Goal: Use online tool/utility: Utilize a website feature to perform a specific function

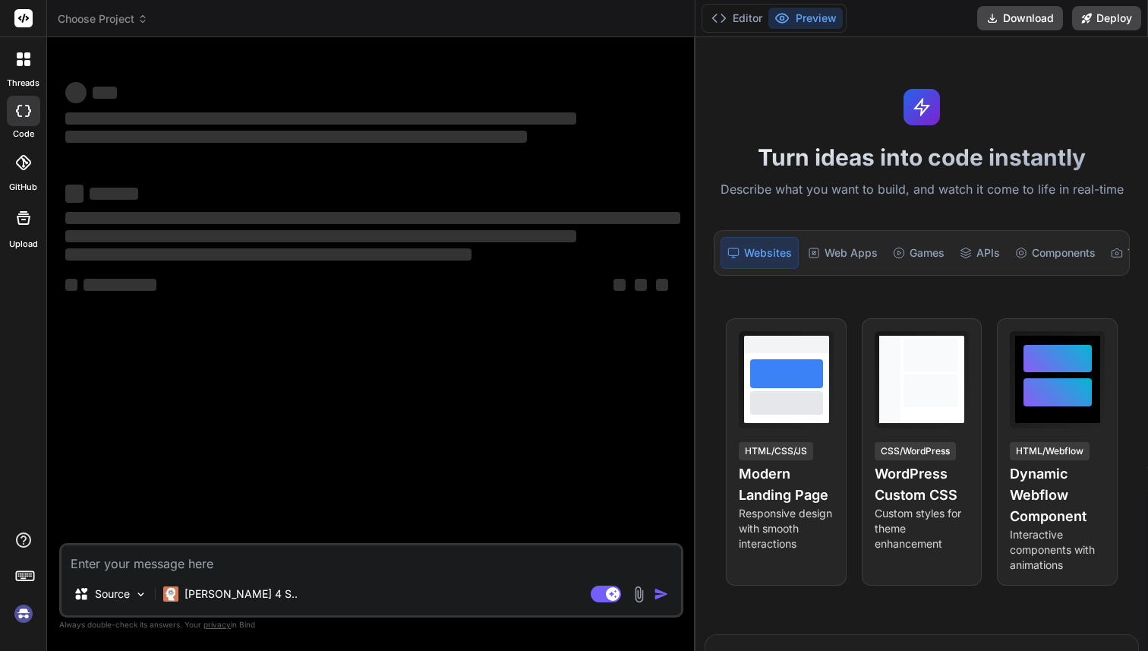
drag, startPoint x: 408, startPoint y: 136, endPoint x: 676, endPoint y: 144, distance: 267.4
click at [676, 144] on div "Bind AI Web Search Created with Pixso. Code Generator ‌ ‌ ‌ ‌ ‌ ‌ ‌ ‌ ‌ ‌ ‌ ‌ ‌…" at bounding box center [371, 344] width 648 height 614
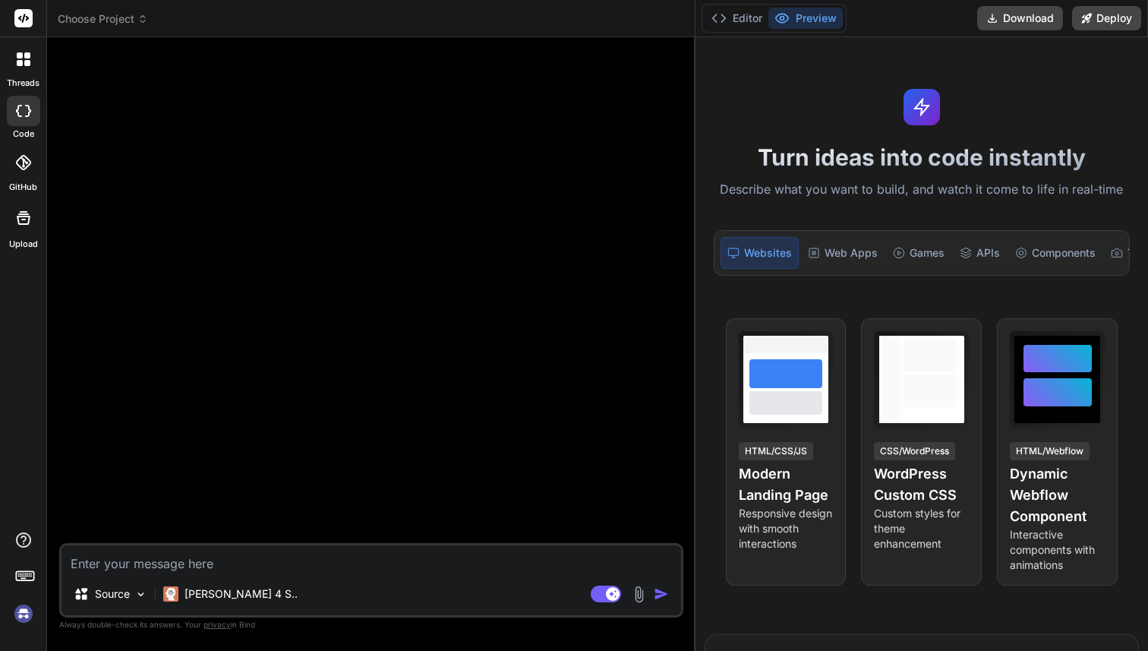
click at [26, 613] on img at bounding box center [24, 614] width 26 height 26
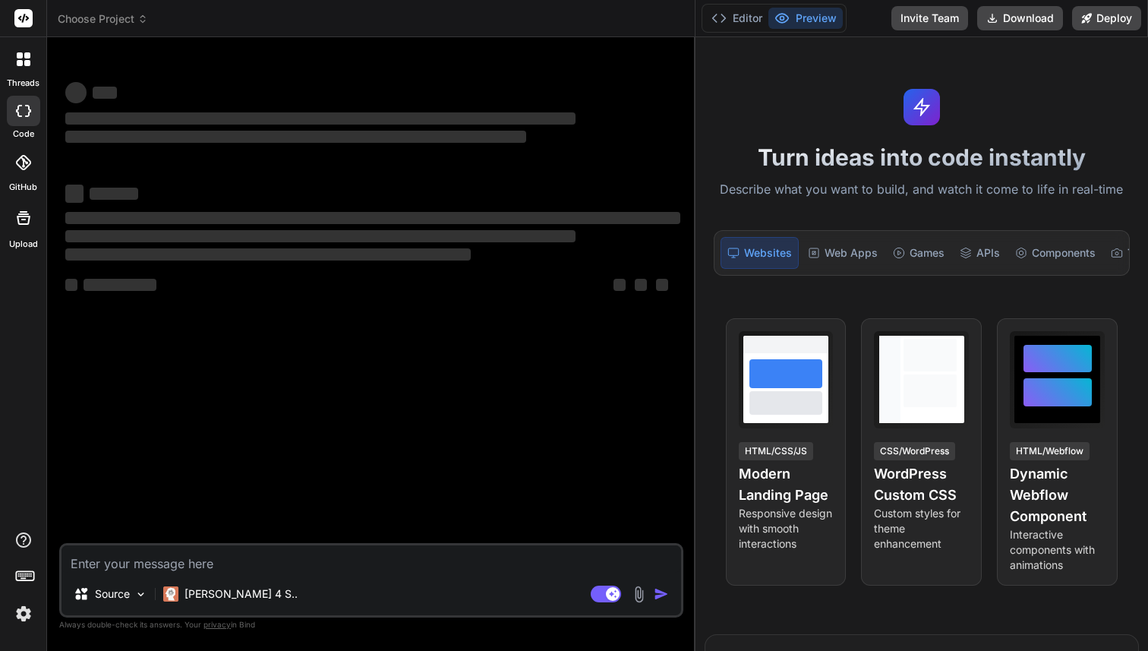
click at [164, 563] on textarea at bounding box center [372, 558] width 620 height 27
type textarea "x"
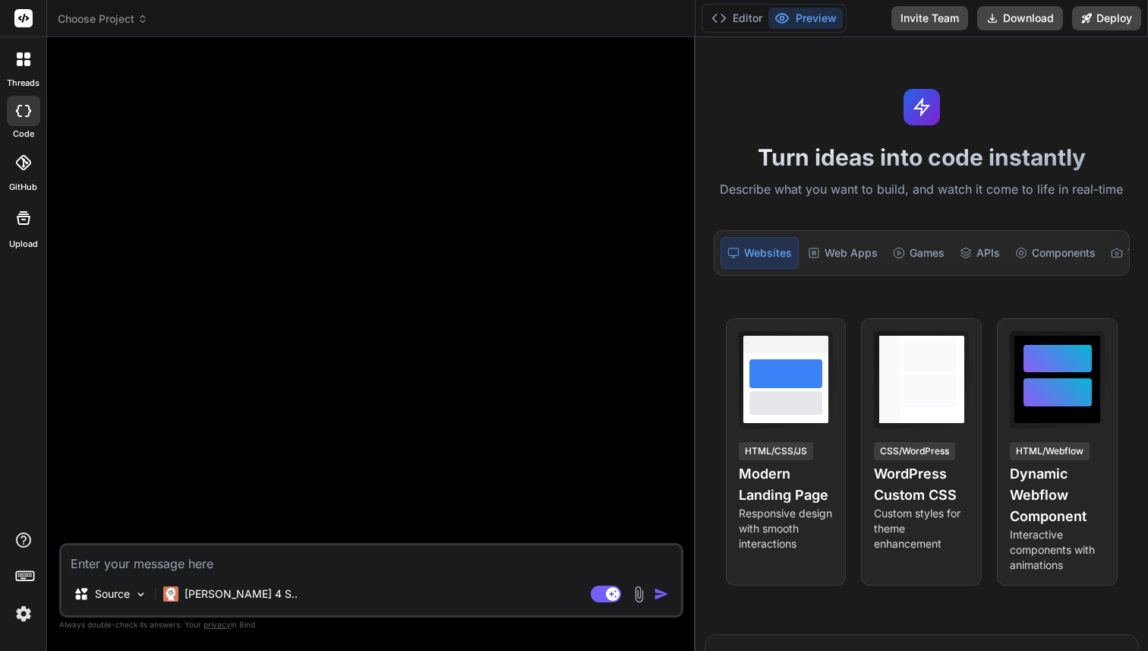
type textarea "c"
type textarea "x"
type textarea "cr"
type textarea "x"
type textarea "cre"
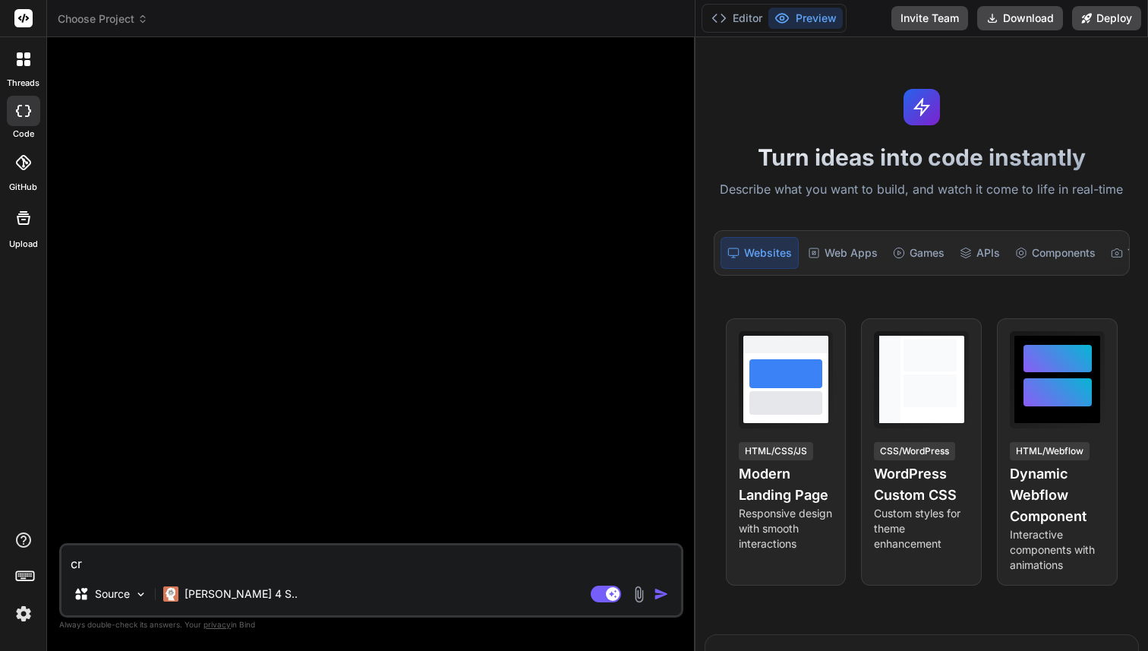
type textarea "x"
type textarea "crea"
type textarea "x"
type textarea "creat"
type textarea "x"
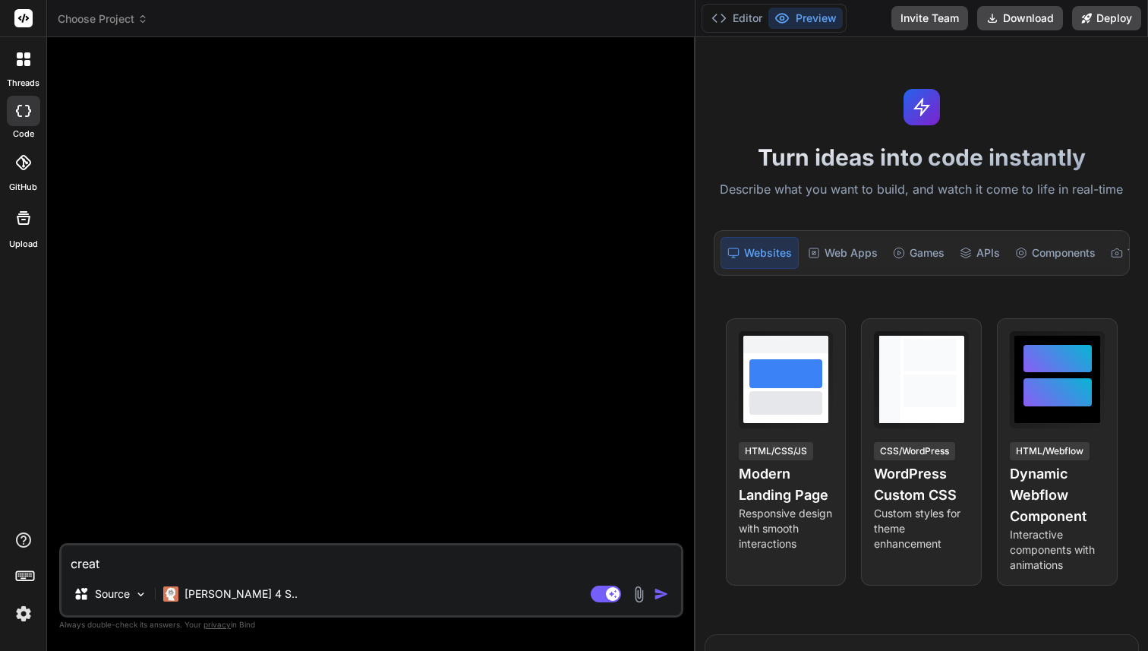
type textarea "create"
type textarea "x"
type textarea "create"
type textarea "x"
type textarea "create a"
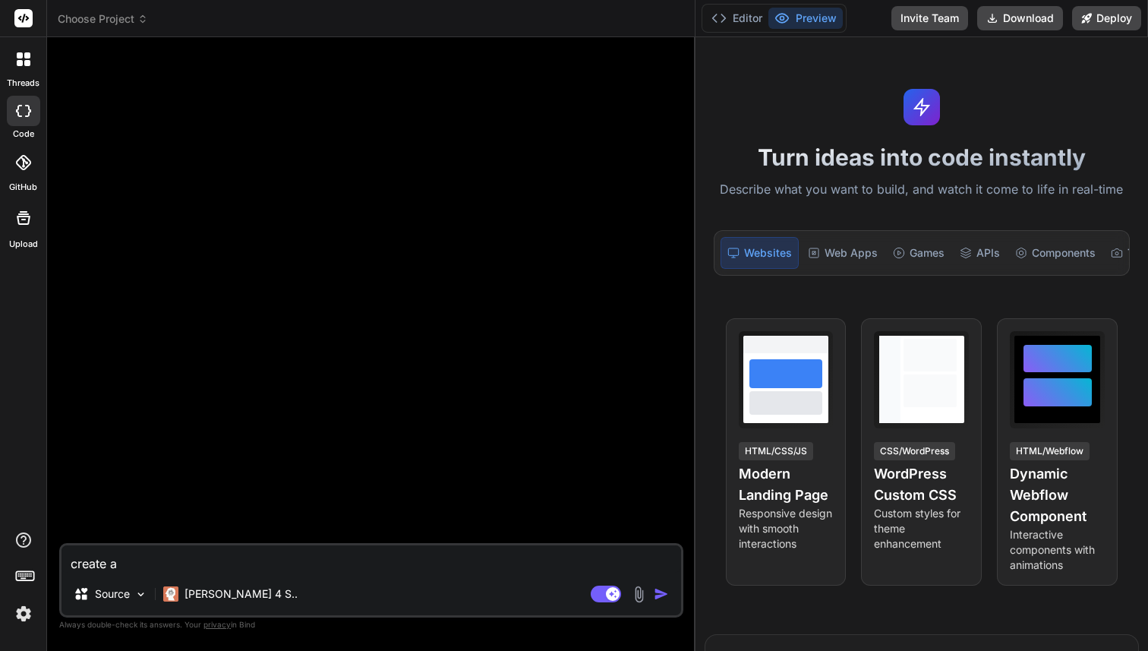
type textarea "x"
type textarea "create a b"
type textarea "x"
type textarea "create a ba"
type textarea "x"
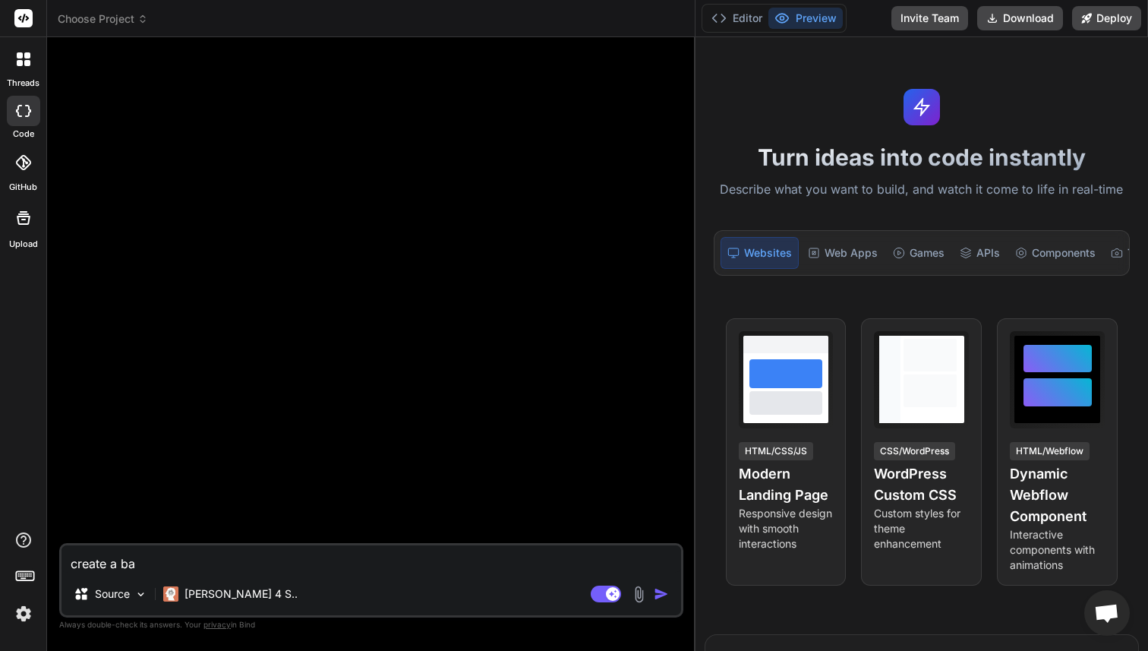
type textarea "create a bas"
type textarea "x"
type textarea "create a basi"
type textarea "x"
type textarea "create a basic"
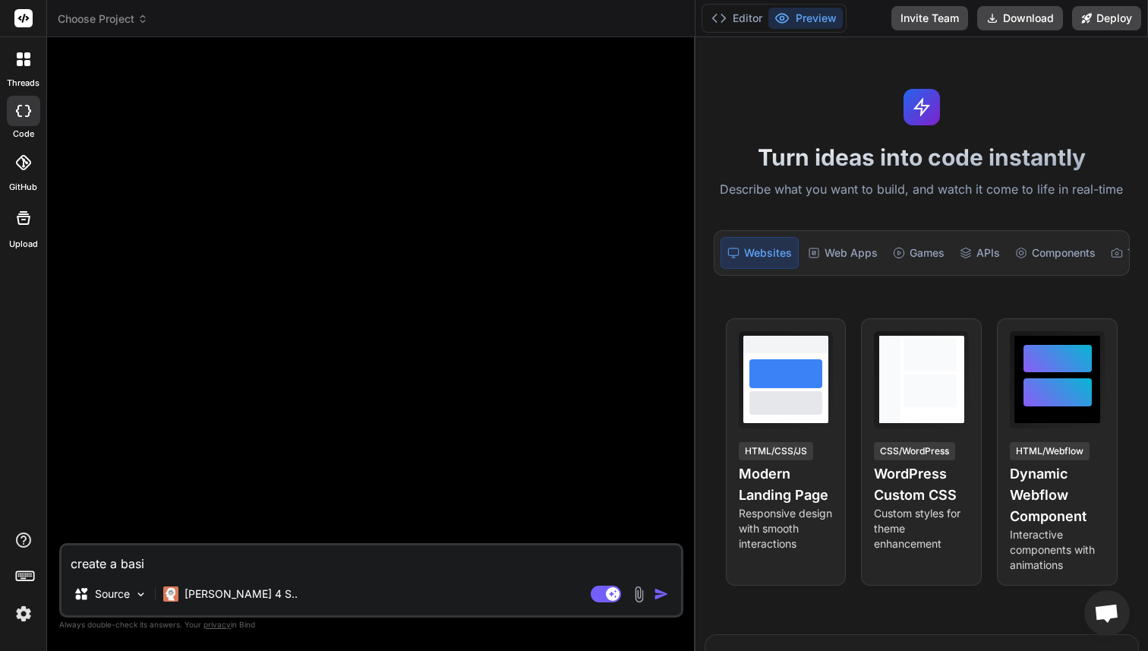
type textarea "x"
type textarea "create a basic"
type textarea "x"
type textarea "create a basic l"
type textarea "x"
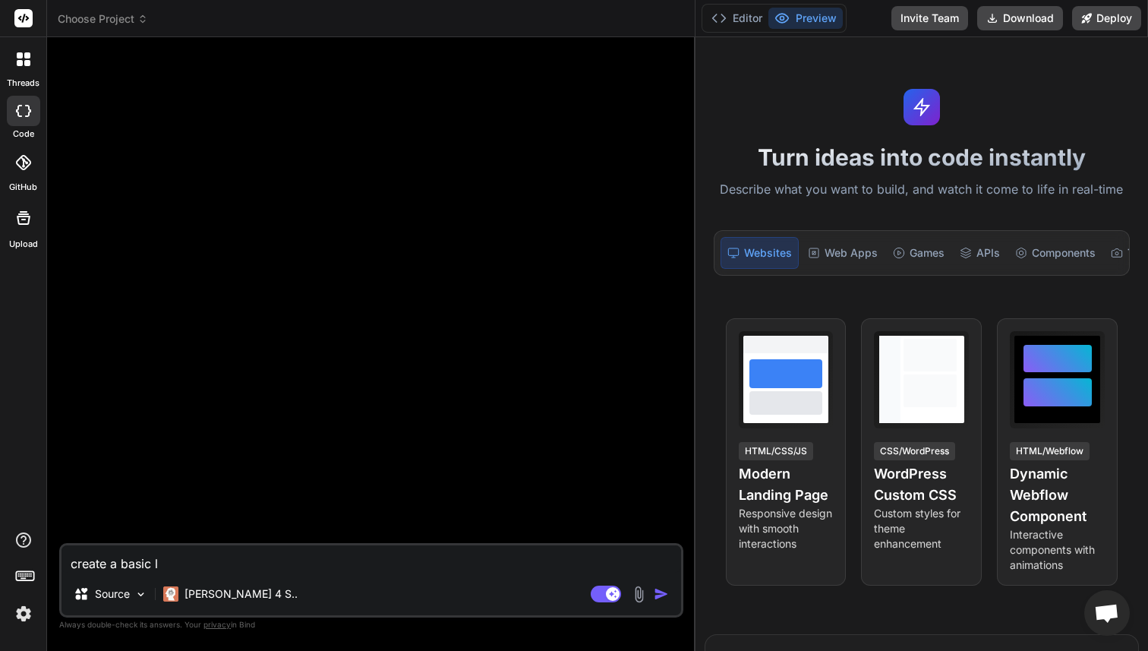
type textarea "create a basic la"
type textarea "x"
type textarea "create a basic lan"
type textarea "x"
type textarea "create a basic land"
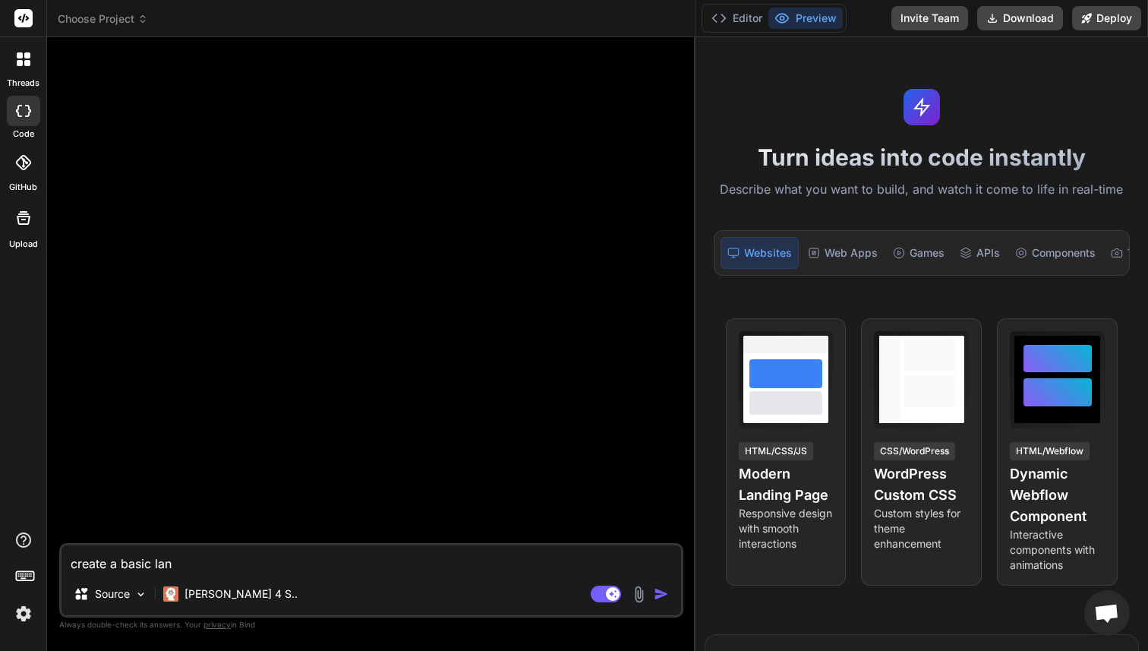
type textarea "x"
type textarea "create a basic landi"
type textarea "x"
type textarea "create a basic landin"
type textarea "x"
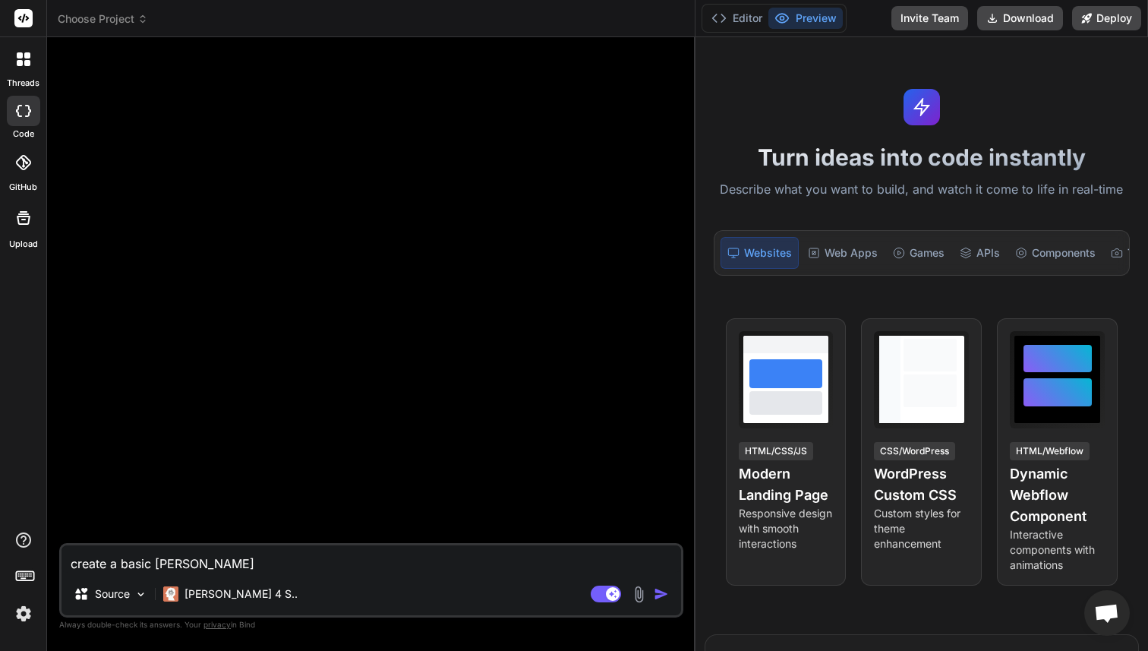
type textarea "create a basic landing"
type textarea "x"
type textarea "create a basic landing"
type textarea "x"
type textarea "create a basic landing a"
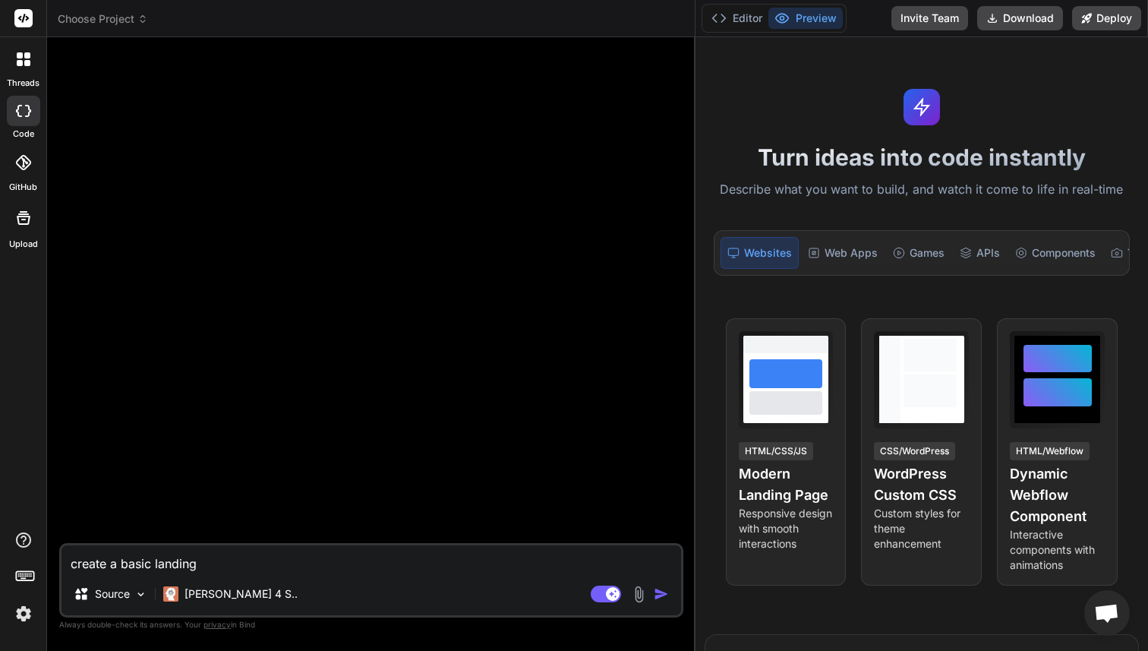
type textarea "x"
type textarea "create a basic landing"
type textarea "x"
type textarea "create a basic landing o"
type textarea "x"
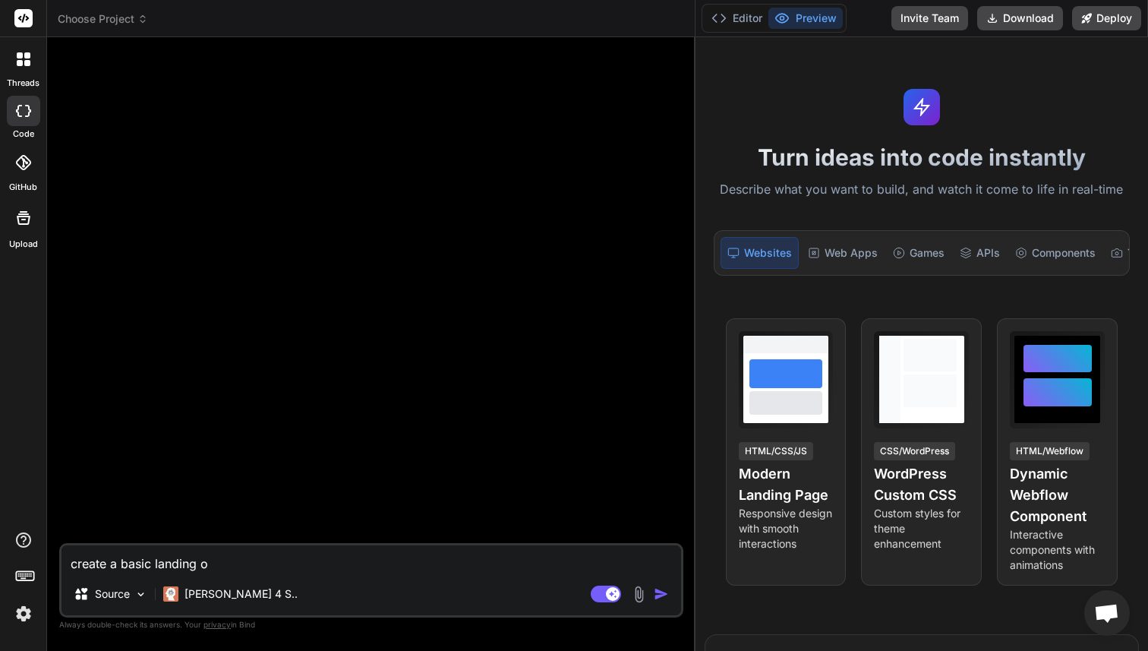
type textarea "create a basic landing oa"
type textarea "x"
type textarea "create a basic landing oag"
type textarea "x"
type textarea "create a basic landing oage"
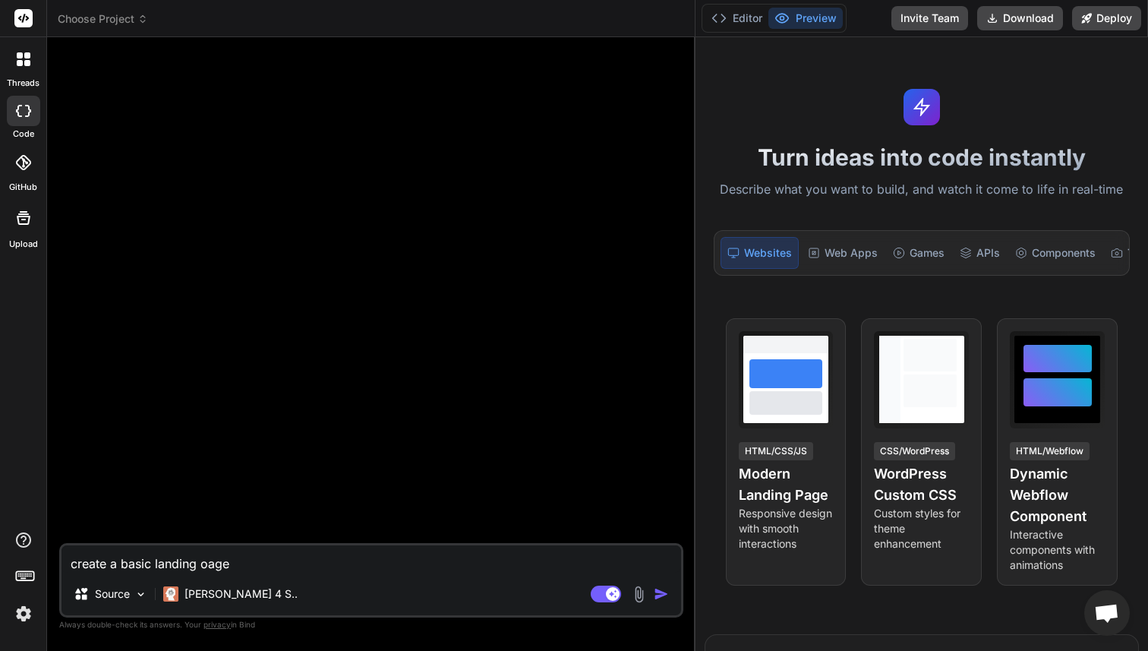
type textarea "x"
type textarea "create a basic landing oage"
type textarea "x"
type textarea "create a basic landing oage f"
type textarea "x"
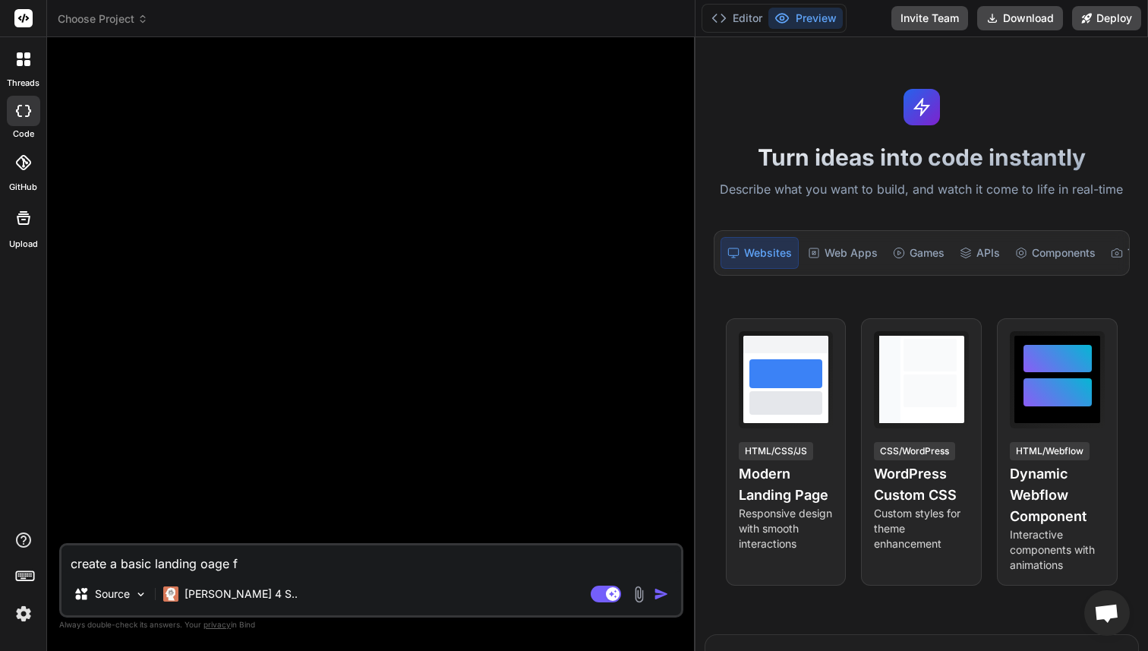
type textarea "create a basic landing oage fo"
type textarea "x"
type textarea "create a basic landing oage fo"
type textarea "x"
type textarea "create a basic landing oage fo"
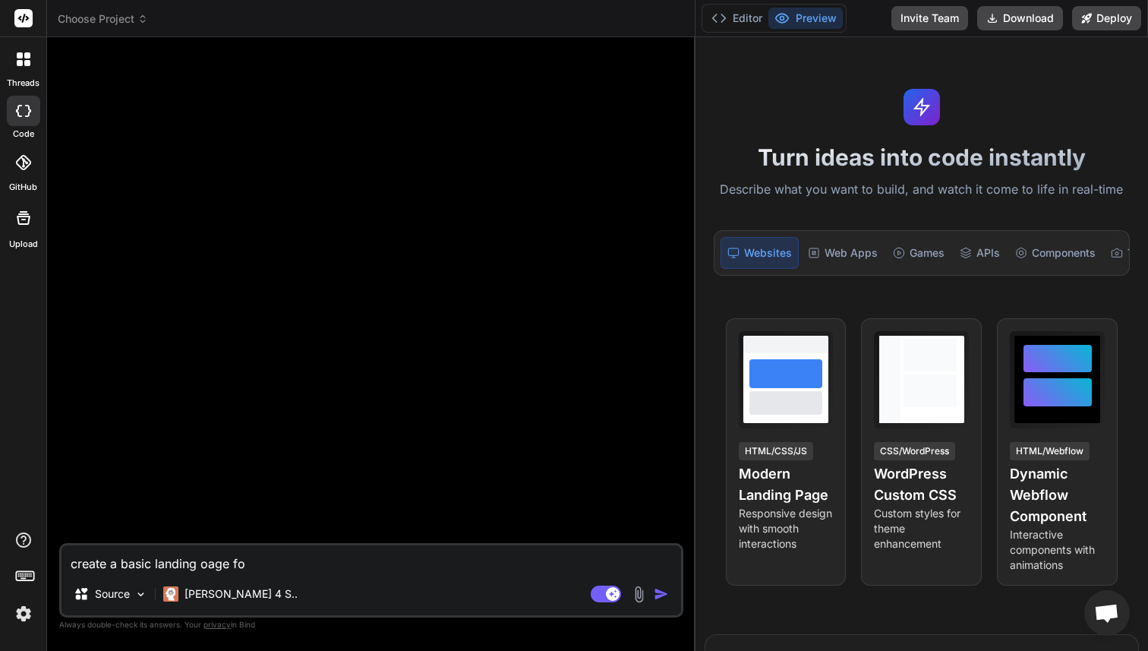
type textarea "x"
type textarea "create a basic landing oage f"
type textarea "x"
type textarea "create a basic landing oage"
type textarea "x"
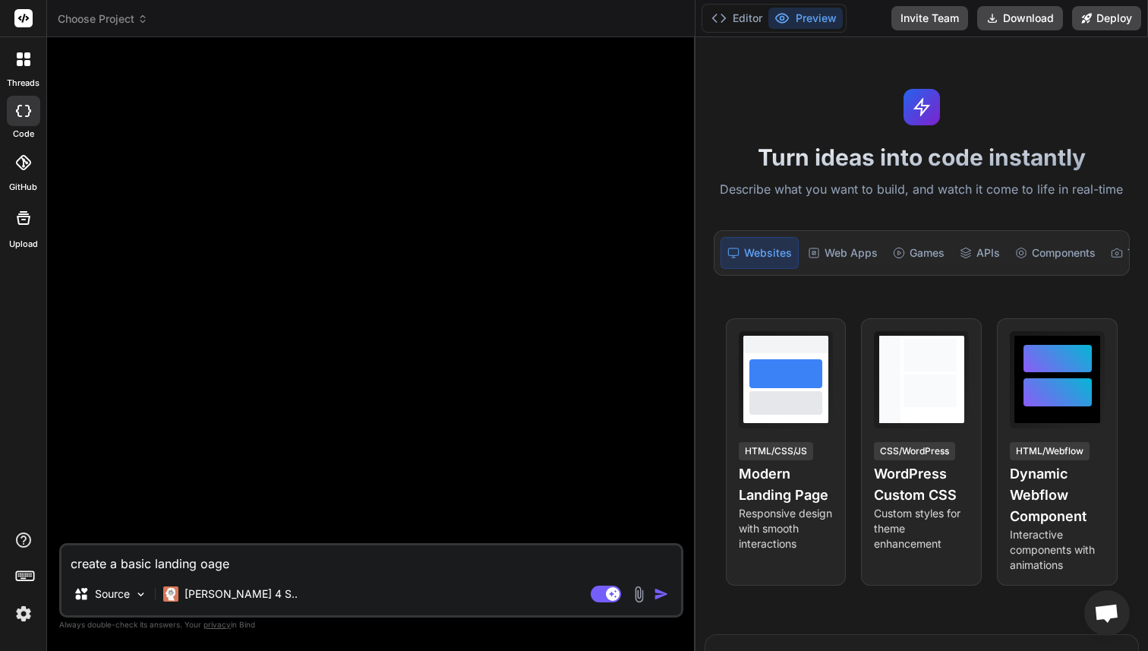
type textarea "create a basic landing oage"
type textarea "x"
type textarea "create a basic landing oag"
type textarea "x"
type textarea "create a basic landing oa"
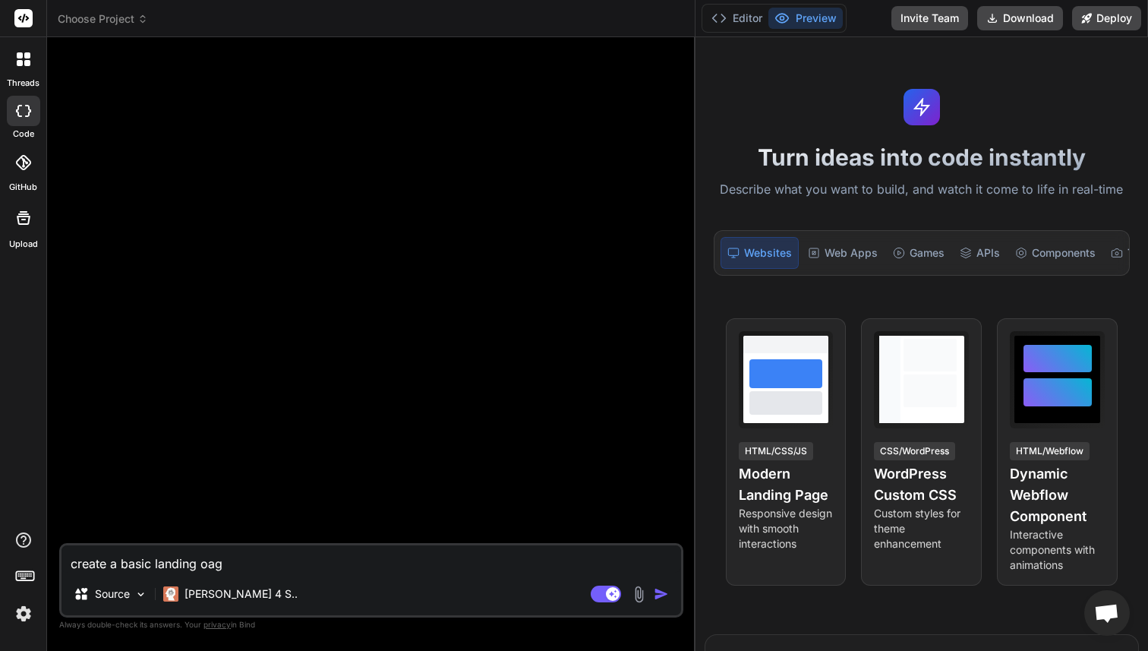
type textarea "x"
type textarea "create a basic landing o"
type textarea "x"
type textarea "create a basic landing o"
type textarea "x"
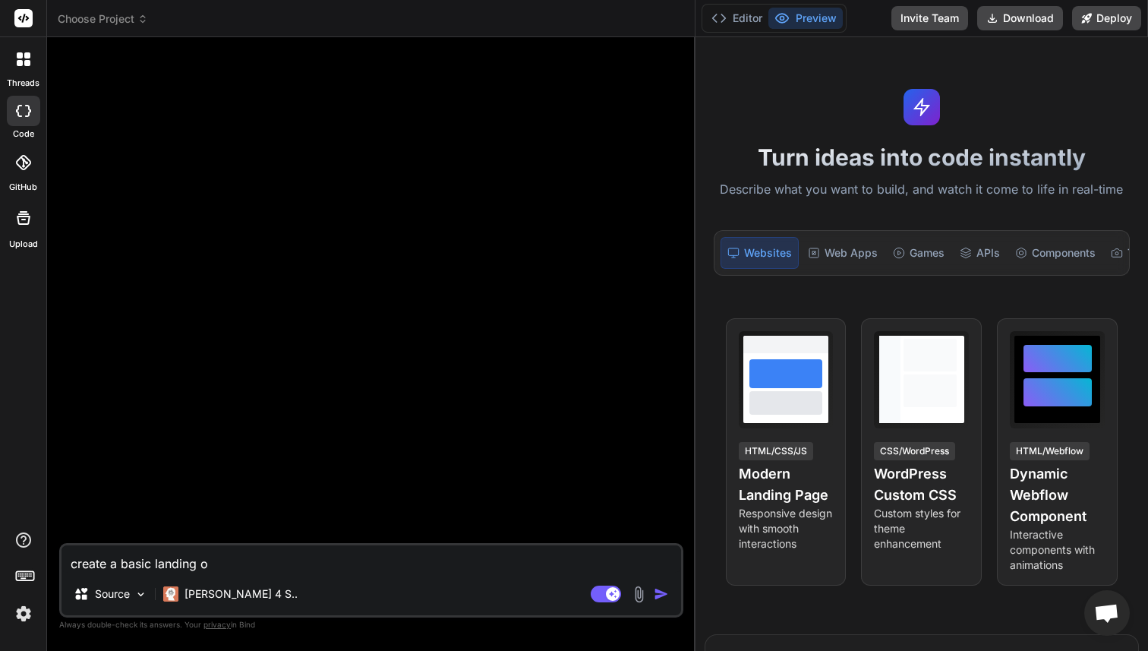
type textarea "create a basic landing op"
type textarea "x"
type textarea "create a basic landing o"
type textarea "x"
type textarea "create a basic landing"
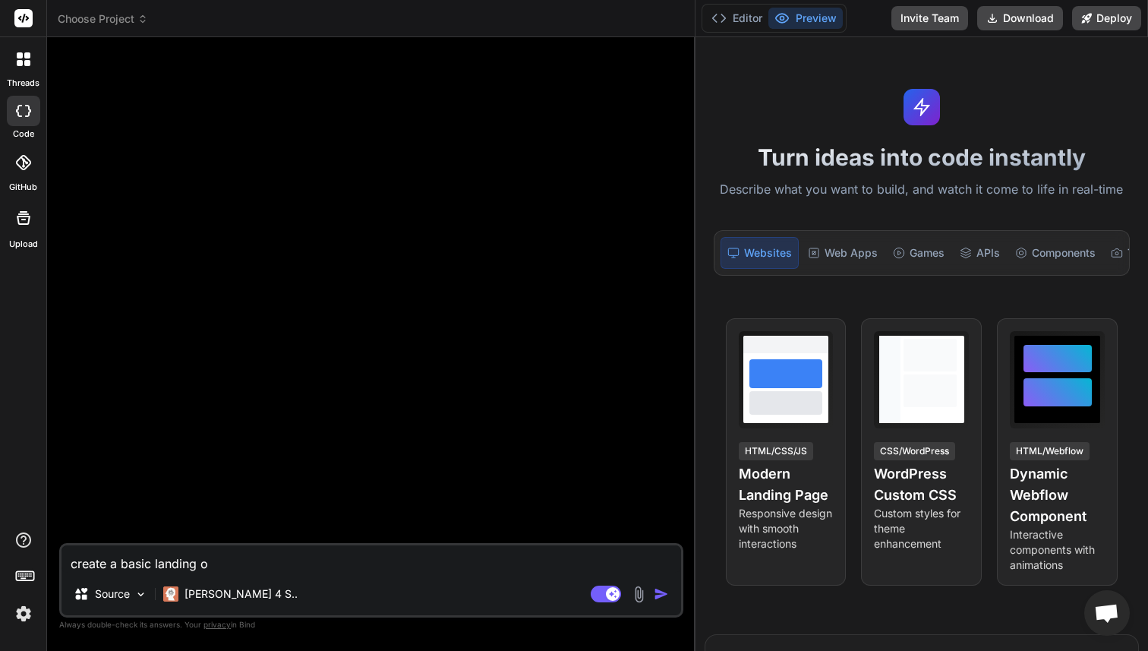
type textarea "x"
type textarea "create a basic landing"
type textarea "x"
type textarea "create a basic landingo"
type textarea "x"
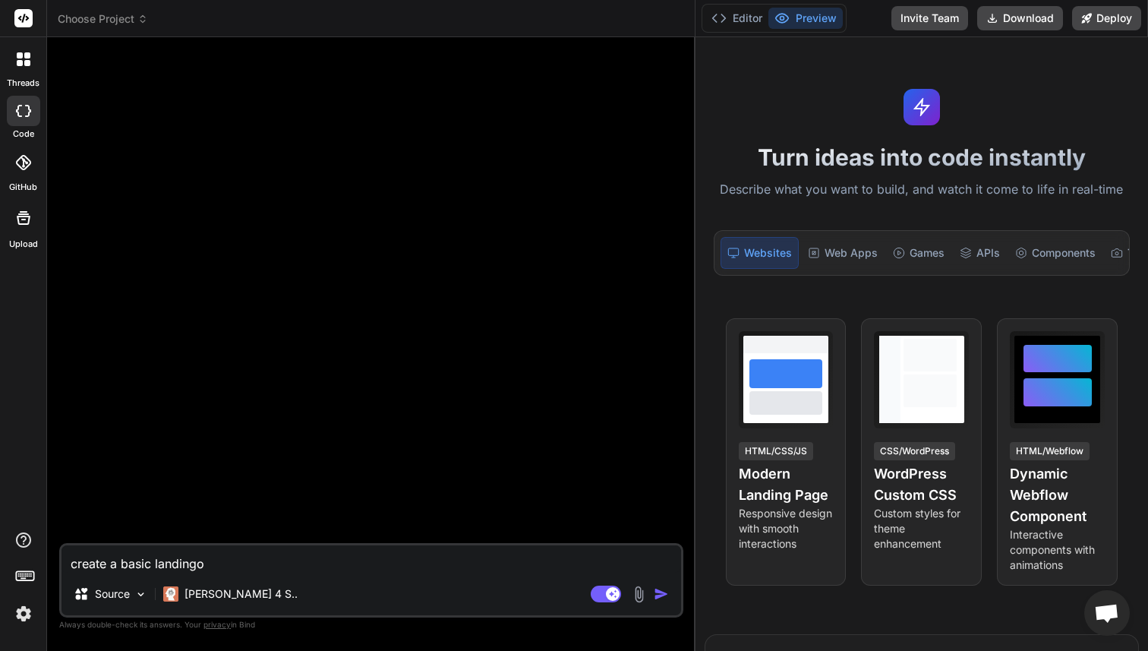
type textarea "create a basic landingoa"
type textarea "x"
type textarea "create a basic landingo"
type textarea "x"
type textarea "create a basic landing"
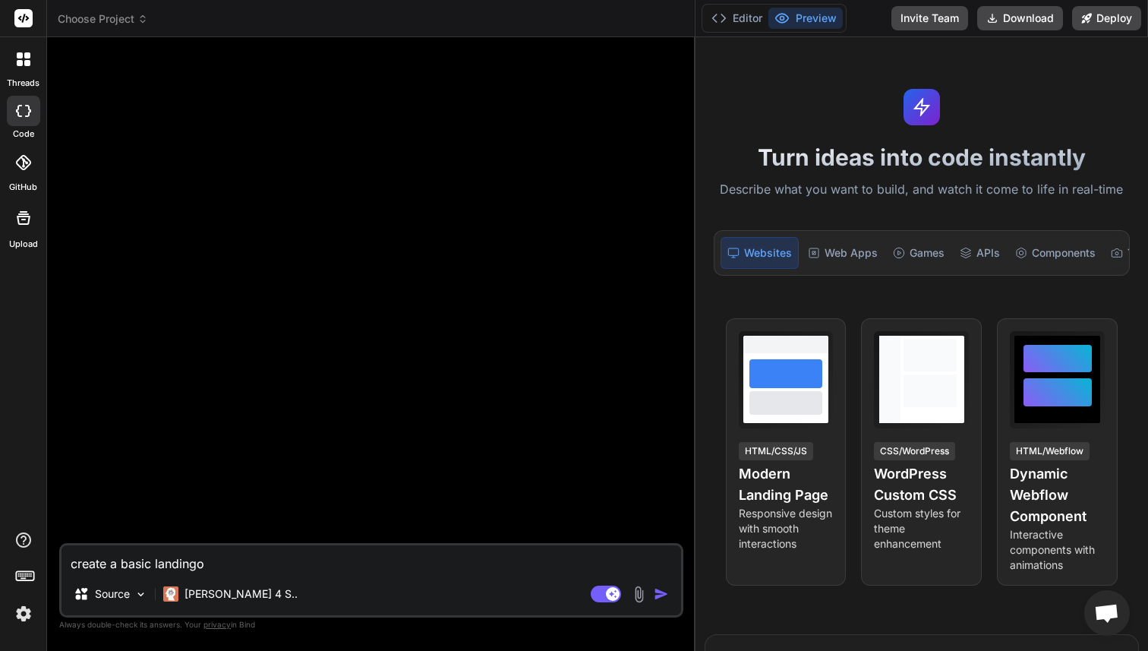
type textarea "x"
type textarea "create a basic landing"
type textarea "x"
type textarea "create a basic landing p"
type textarea "x"
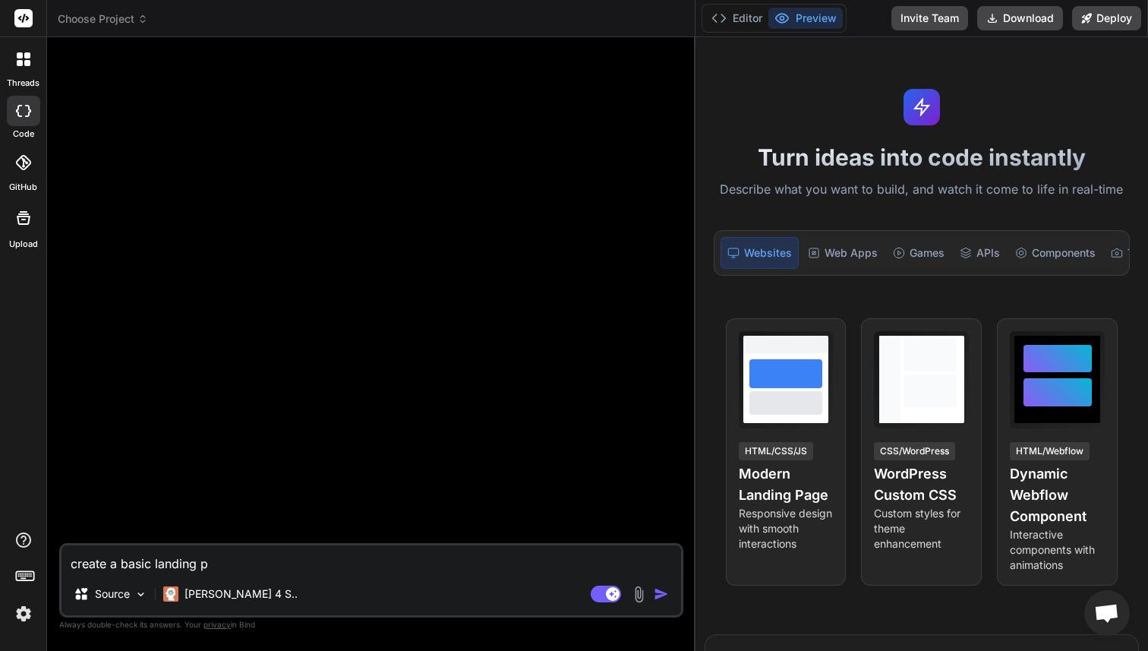
type textarea "create a basic landing pa"
type textarea "x"
type textarea "create a basic landing pag"
type textarea "x"
type textarea "create a basic landing page"
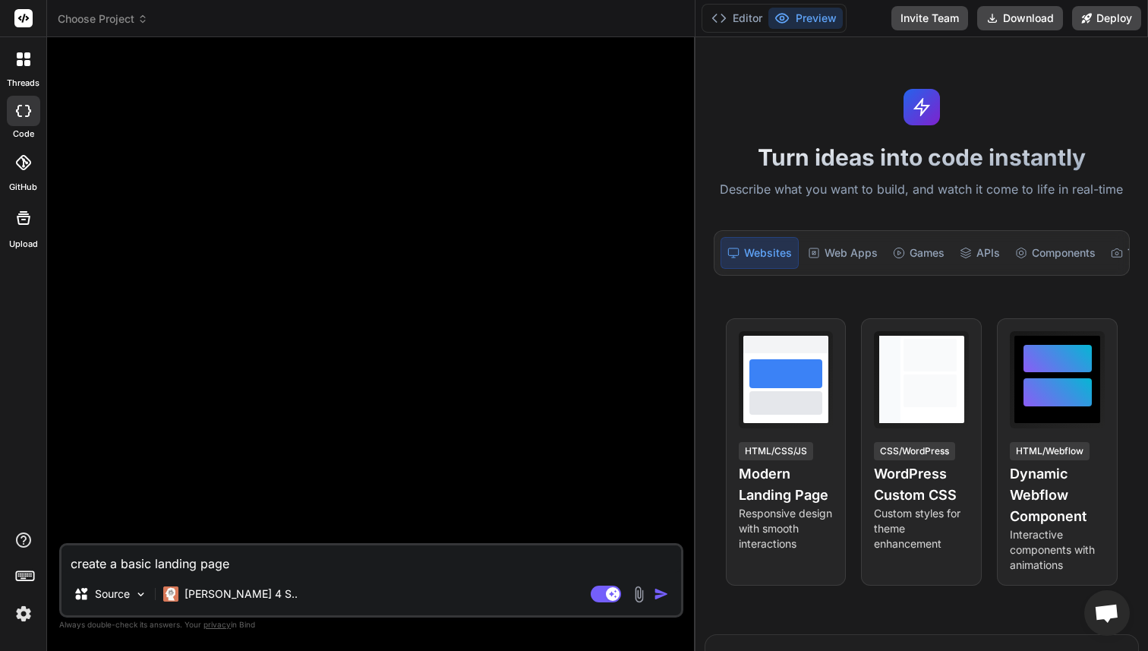
type textarea "x"
type textarea "create a basic landing page"
type textarea "x"
type textarea "create a basic landing page f"
type textarea "x"
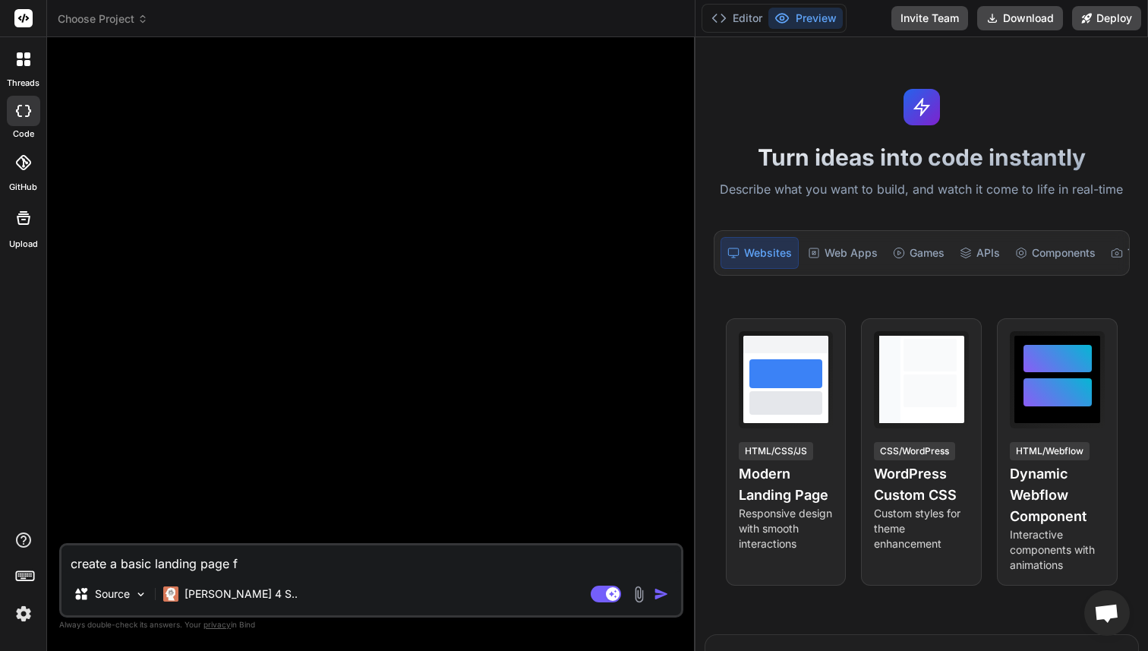
type textarea "create a basic landing page fo"
type textarea "x"
type textarea "create a basic landing page for"
type textarea "x"
type textarea "create a basic landing page for"
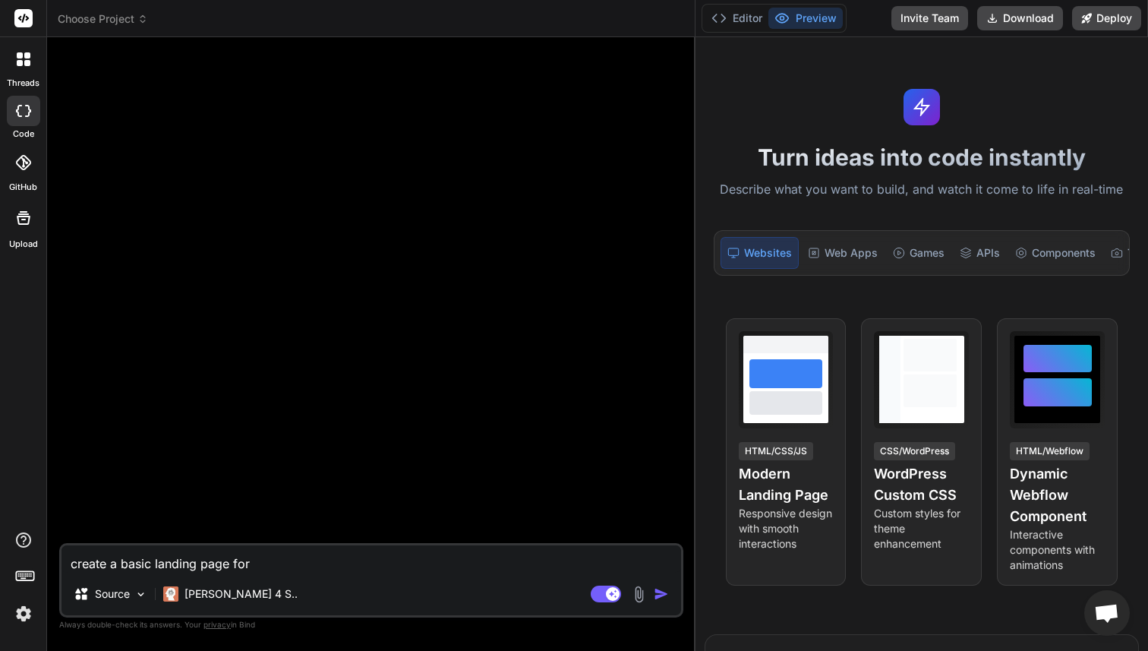
type textarea "x"
type textarea "create a basic landing page for a"
type textarea "x"
type textarea "create a basic landing page for an"
type textarea "x"
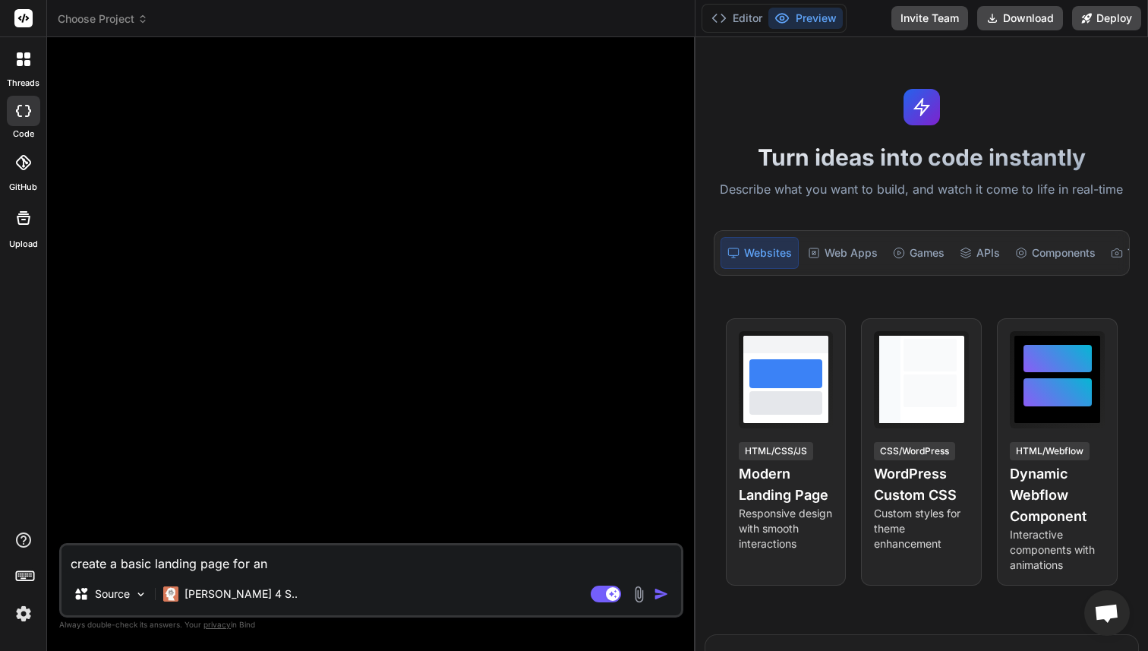
type textarea "create a basic landing page for an"
type textarea "x"
type textarea "create a basic landing page for an I"
type textarea "x"
type textarea "create a basic landing page for an IT"
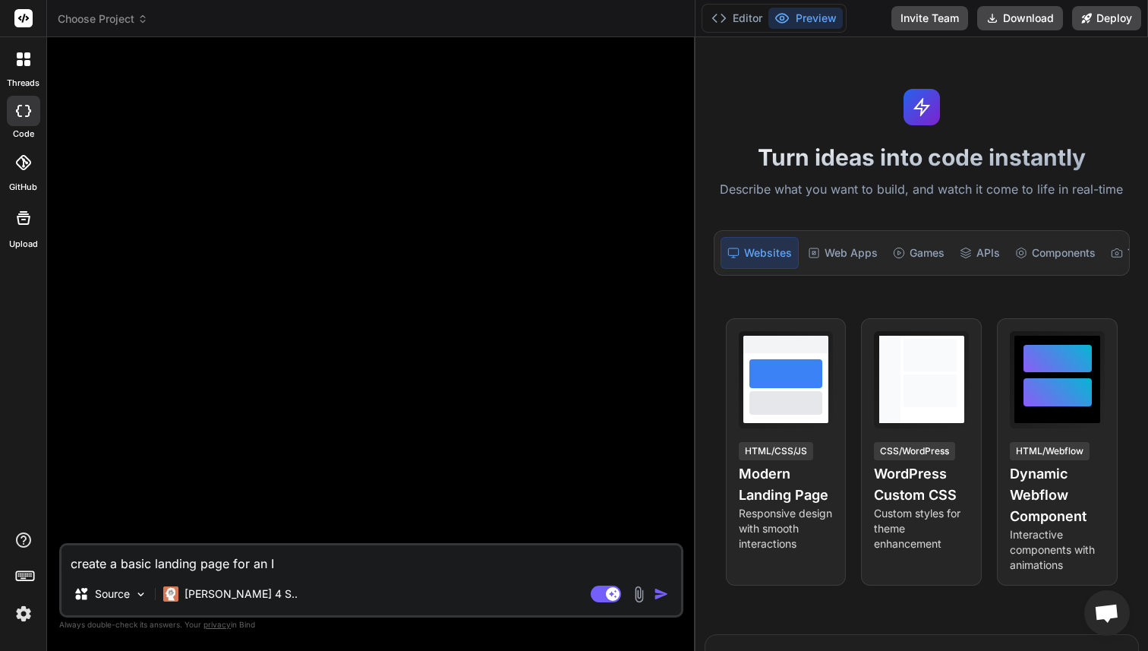
type textarea "x"
type textarea "create a basic landing page for an IT"
type textarea "x"
type textarea "create a basic landing page for an IT c"
type textarea "x"
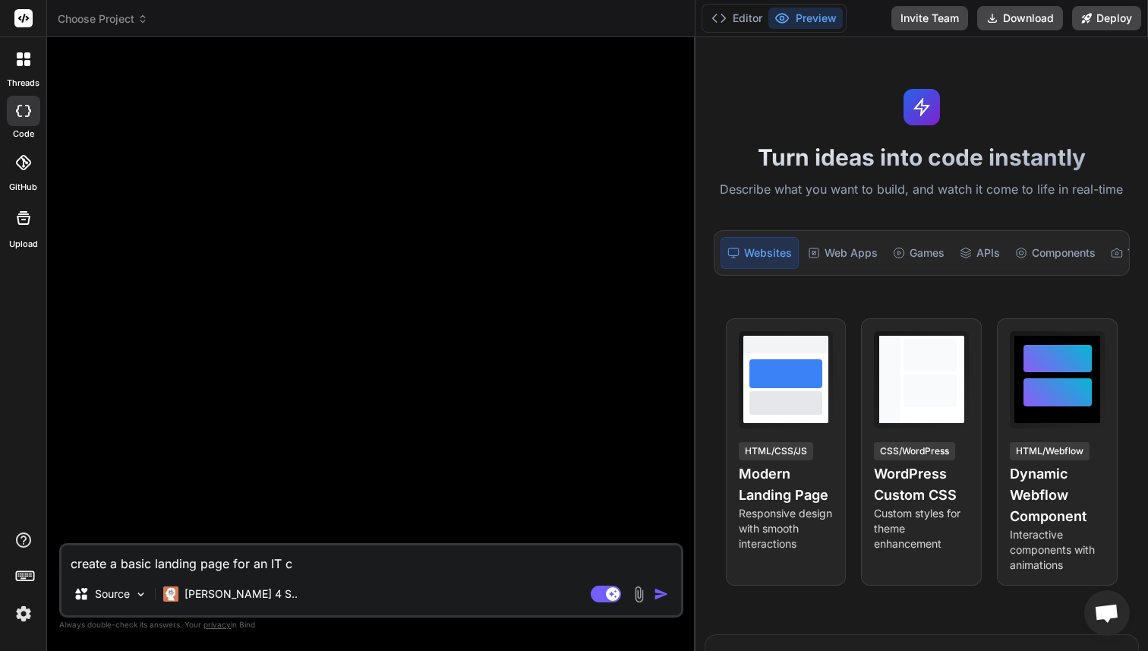
type textarea "create a basic landing page for an IT co"
type textarea "x"
type textarea "create a basic landing page for an IT com"
type textarea "x"
type textarea "create a basic landing page for an IT comp"
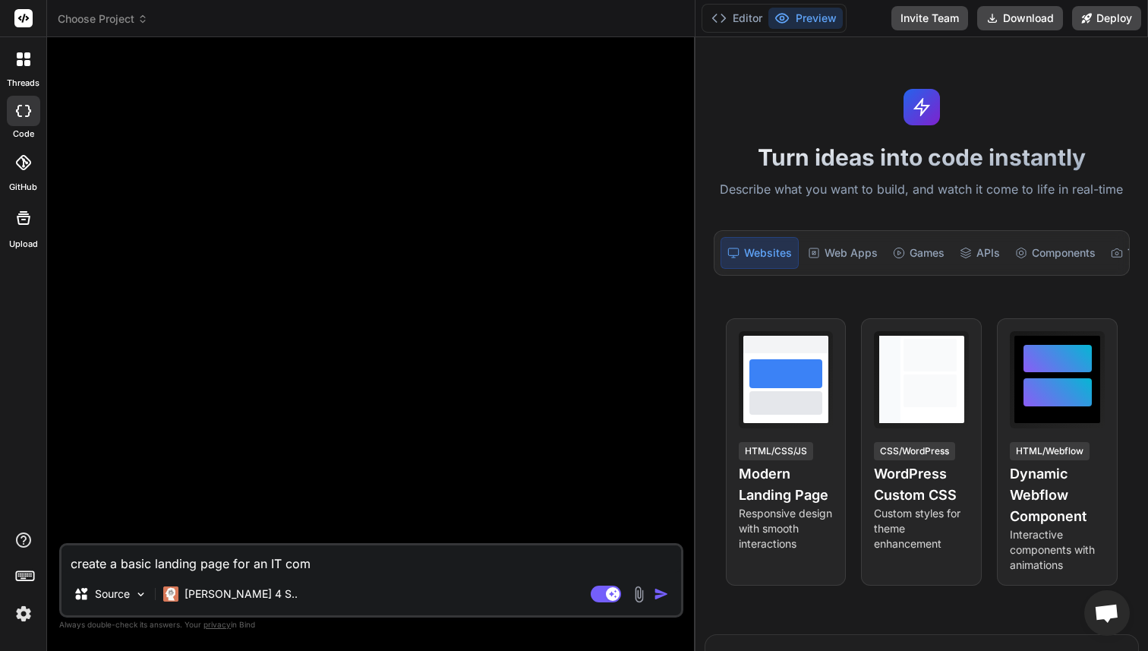
type textarea "x"
type textarea "create a basic landing page for an IT compa"
type textarea "x"
type textarea "create a basic landing page for an IT compan"
type textarea "x"
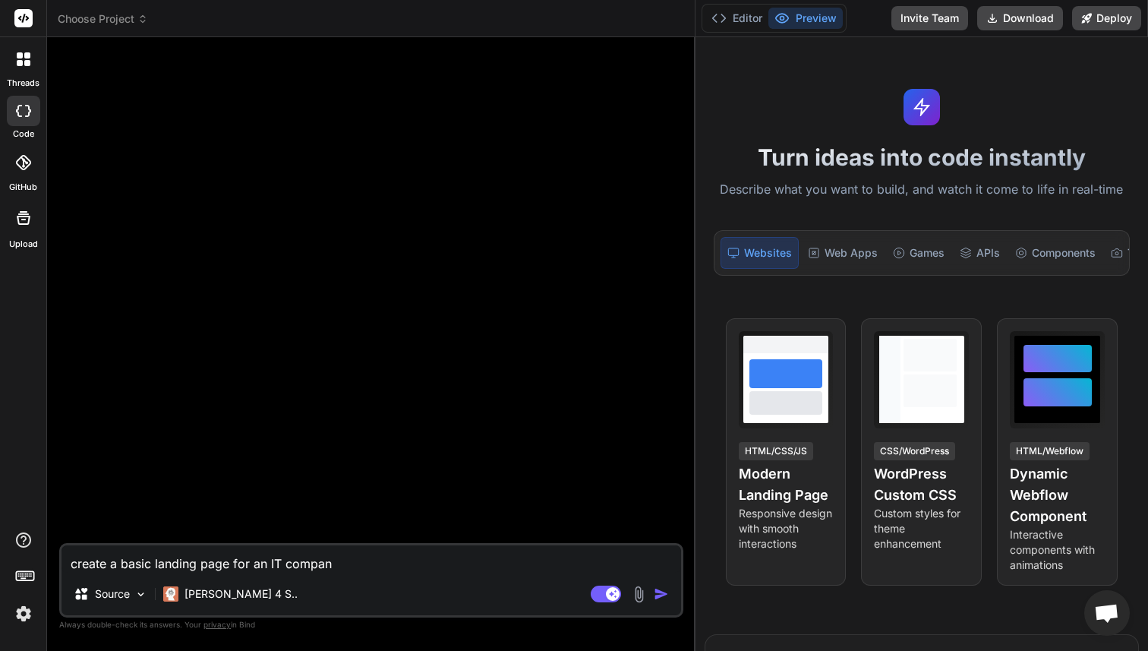
type textarea "create a basic landing page for an IT company"
type textarea "x"
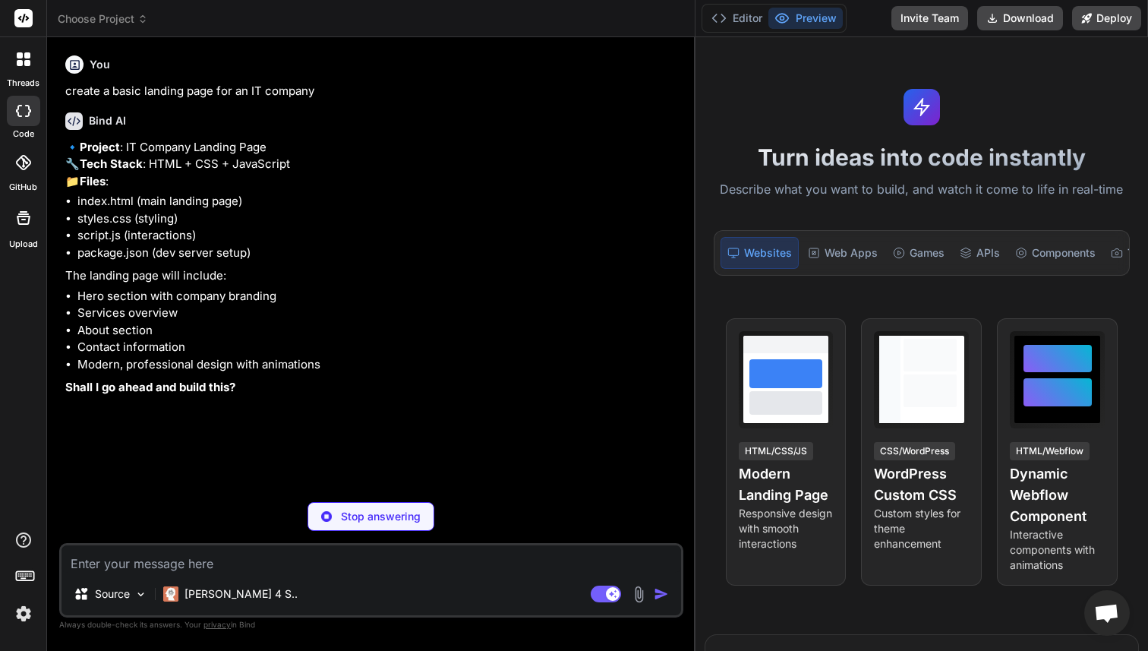
type textarea "x"
click at [212, 561] on textarea at bounding box center [372, 558] width 620 height 27
type textarea "y"
type textarea "x"
type textarea "ye"
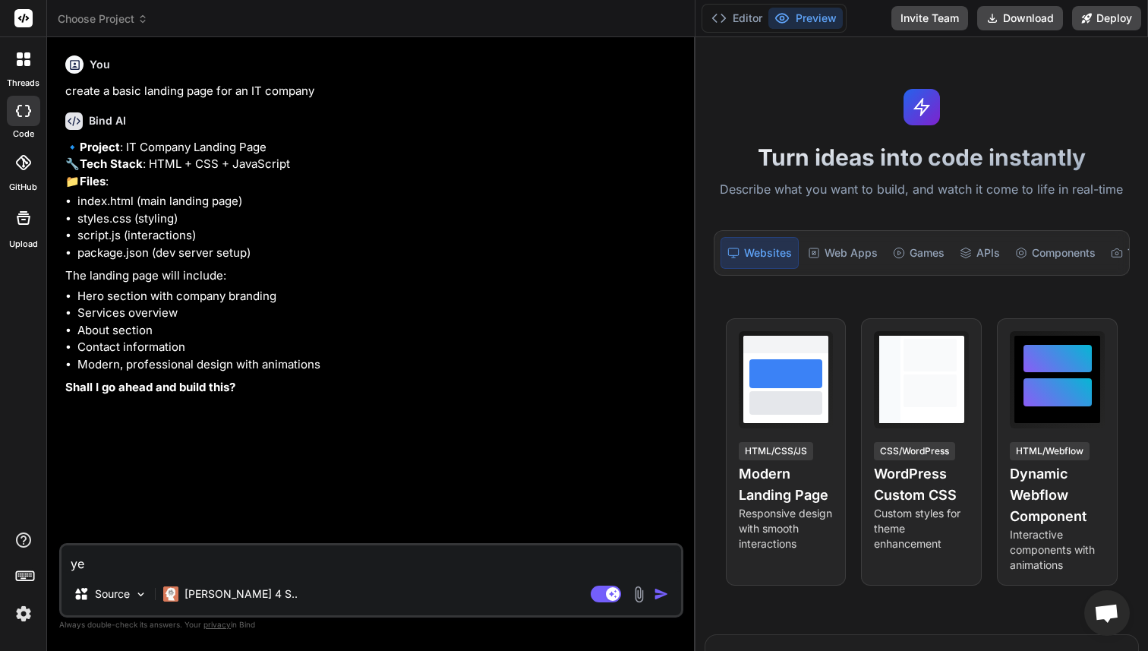
type textarea "x"
type textarea "yes"
type textarea "x"
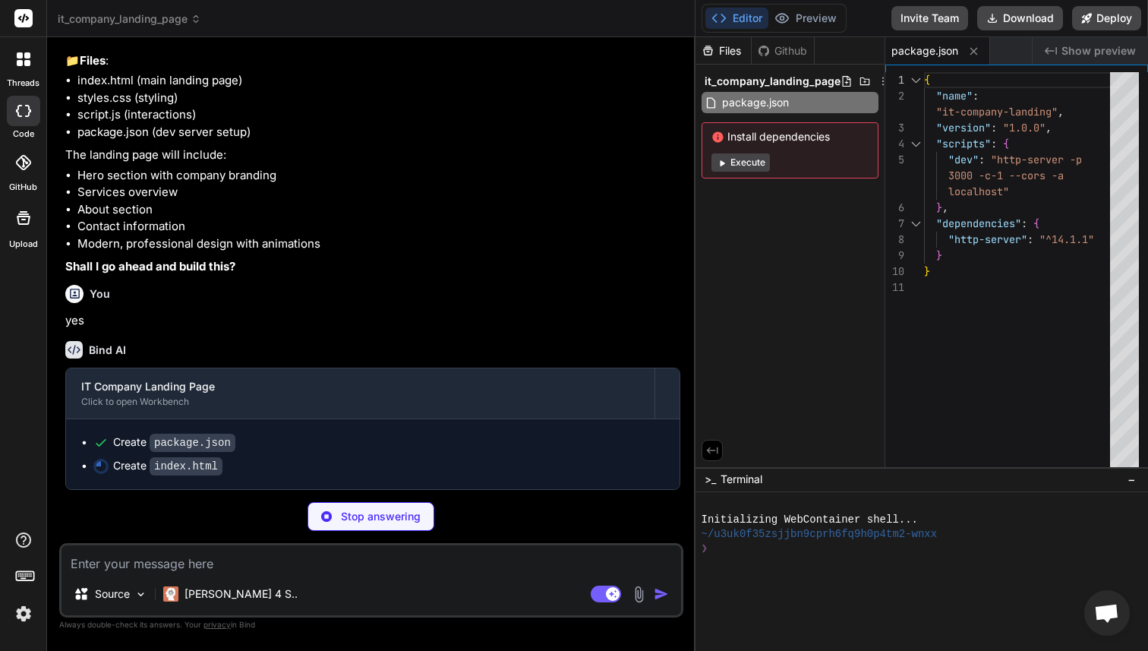
scroll to position [154, 0]
type textarea "x"
type textarea "</footer> <script src="script.js"></script> </body> </html>"
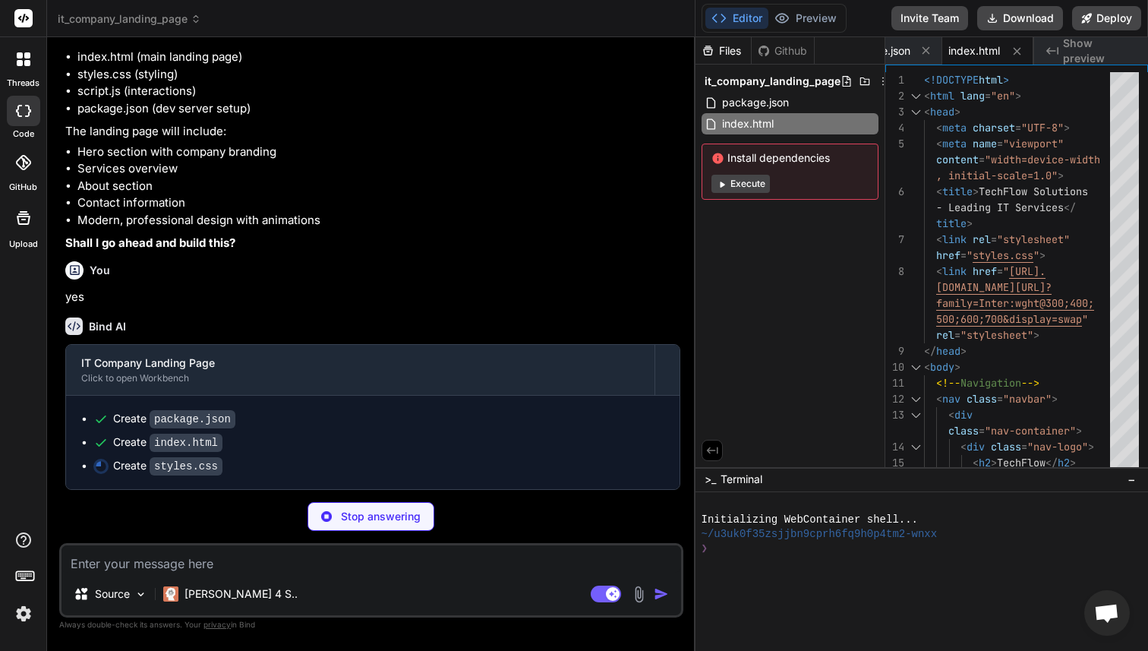
scroll to position [177, 0]
type textarea "x"
type textarea "padding: 30px 20px; } }"
type textarea "x"
type textarea "} .service-card { padding: 30px 20px; } }"
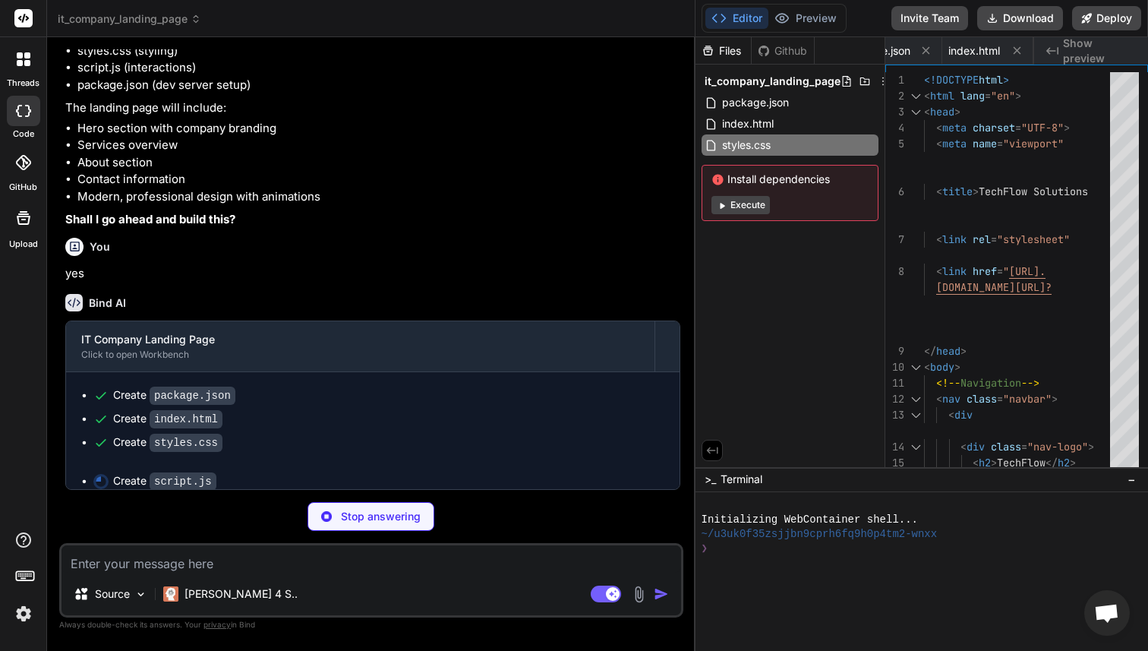
scroll to position [0, 139]
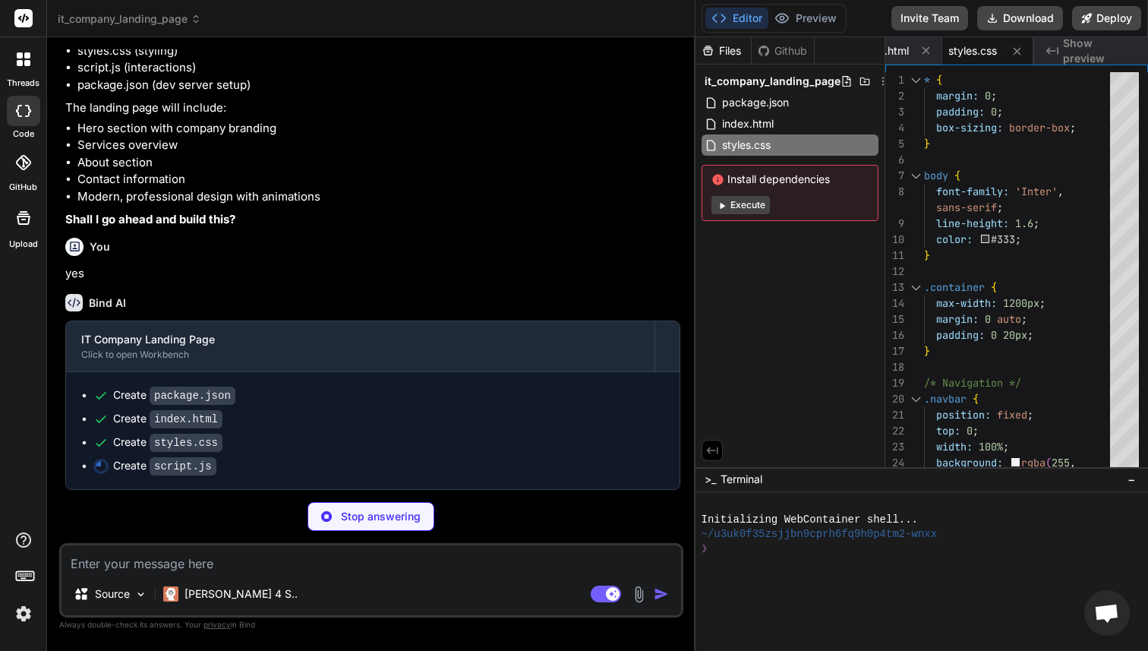
type textarea "x"
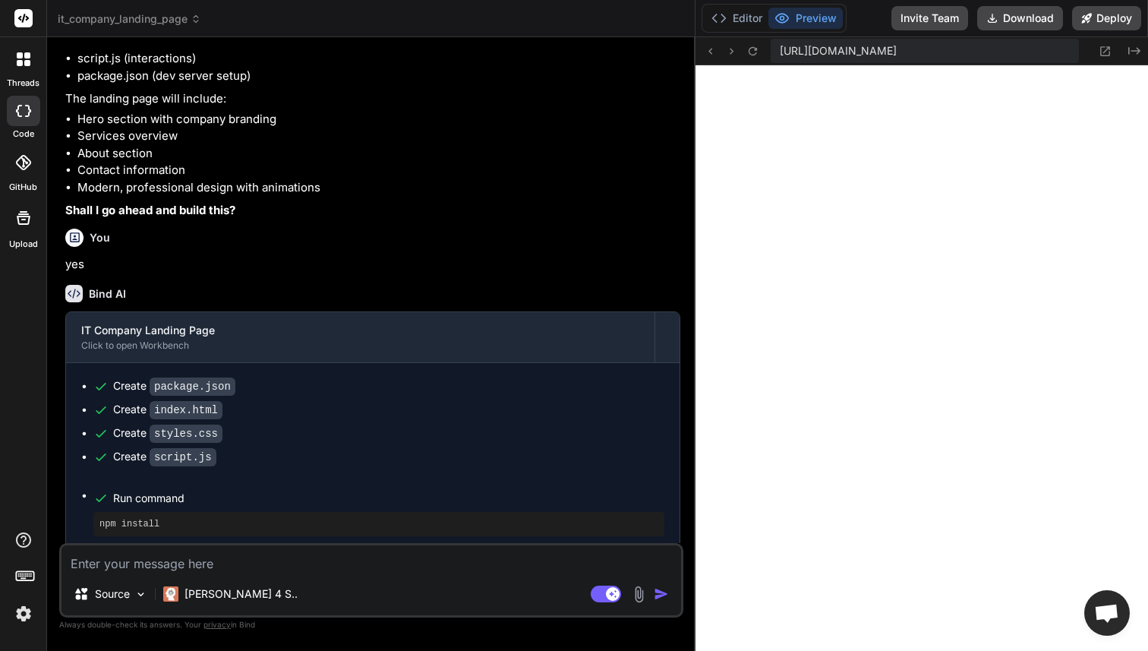
scroll to position [677, 0]
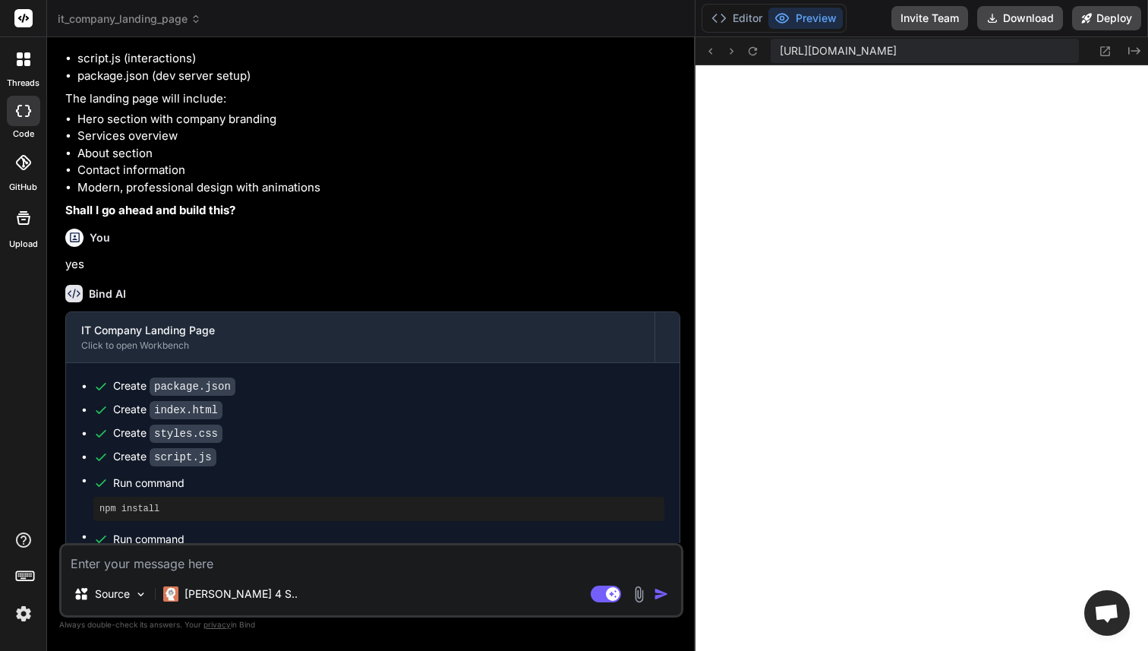
type textarea "x"
type textarea "}"
type textarea "x"
type textarea "}, { threshold: 0.5 }); if (statsSection) { statsObserver.observe(statsSection)…"
type textarea "x"
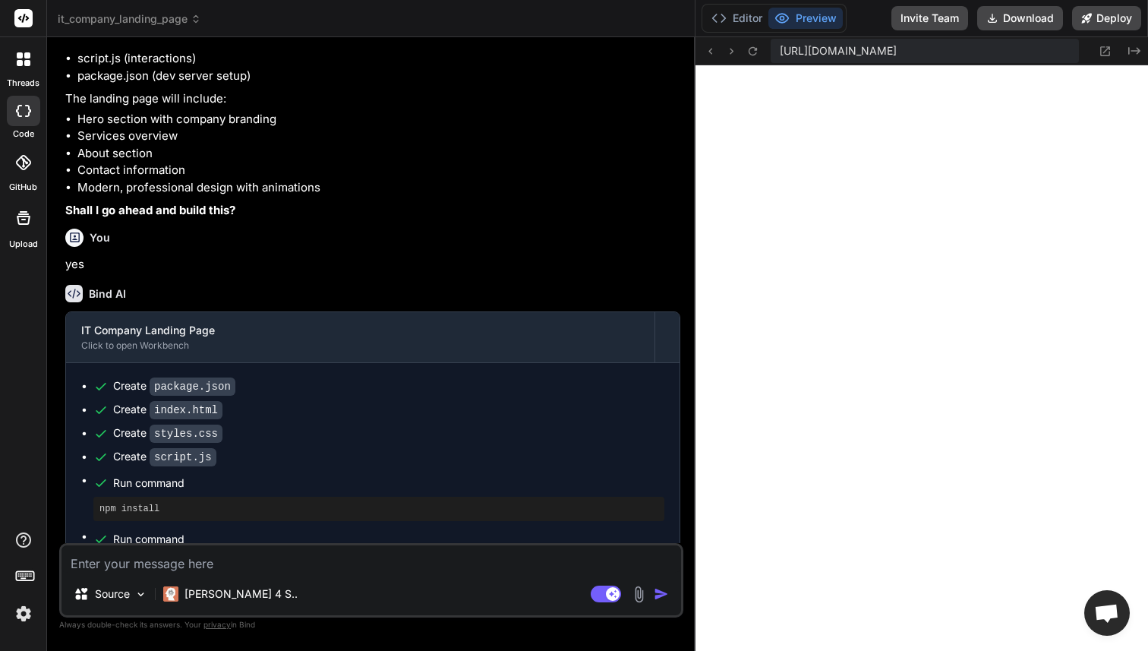
type textarea "if (statsSection) { statsObserver.observe(statsSection); }"
type textarea "x"
type textarea "}); }, { threshold: 0.5 }); if (statsSection) { statsObserver.observe(statsSect…"
type textarea "x"
type textarea "}"
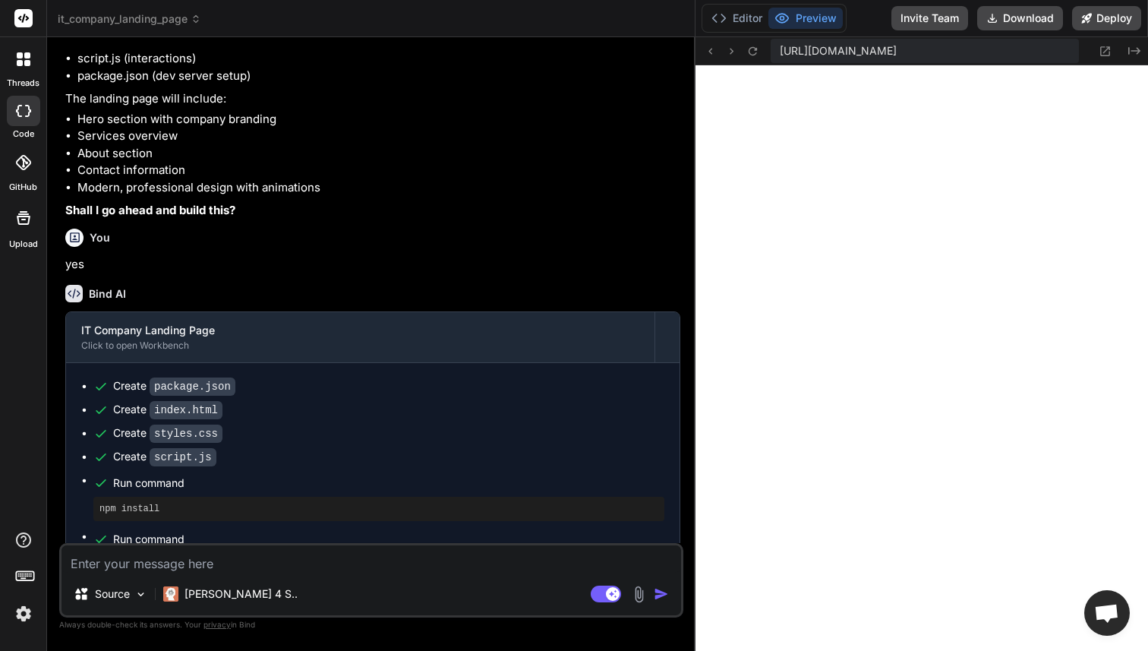
type textarea "x"
type textarea "} }); }, { threshold: 0.5 }); if (statsSection) { statsObserver.observe(statsSe…"
type textarea "x"
type textarea "statsObserver.unobserve(entry.target); } }); }, { threshold: 0.5 }); if (statsS…"
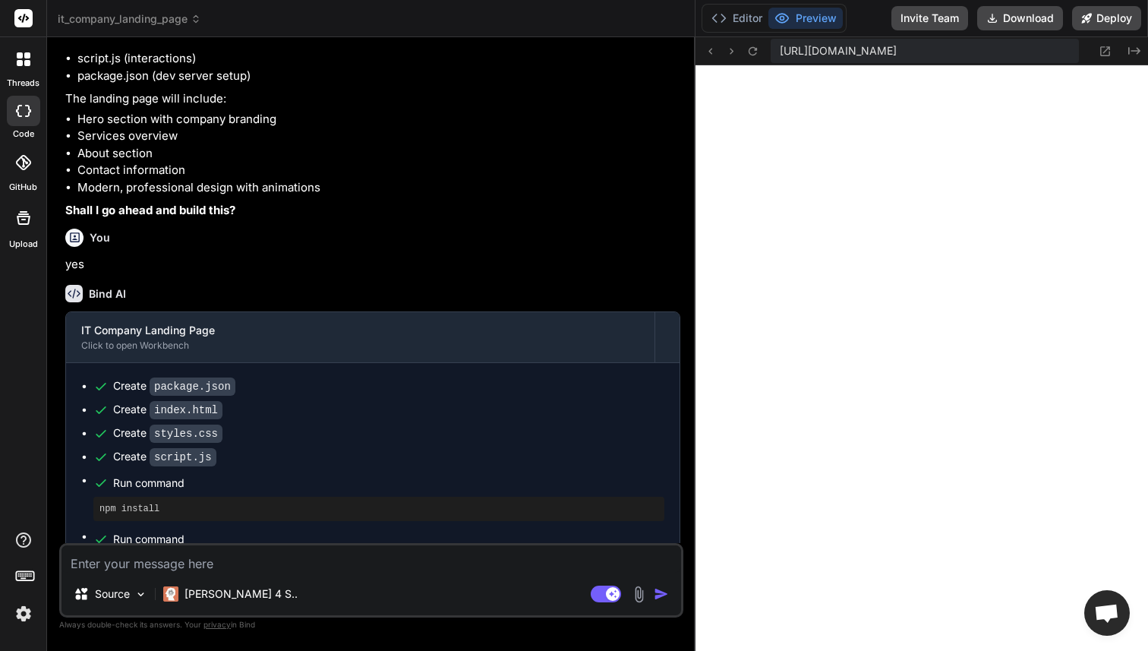
type textarea "x"
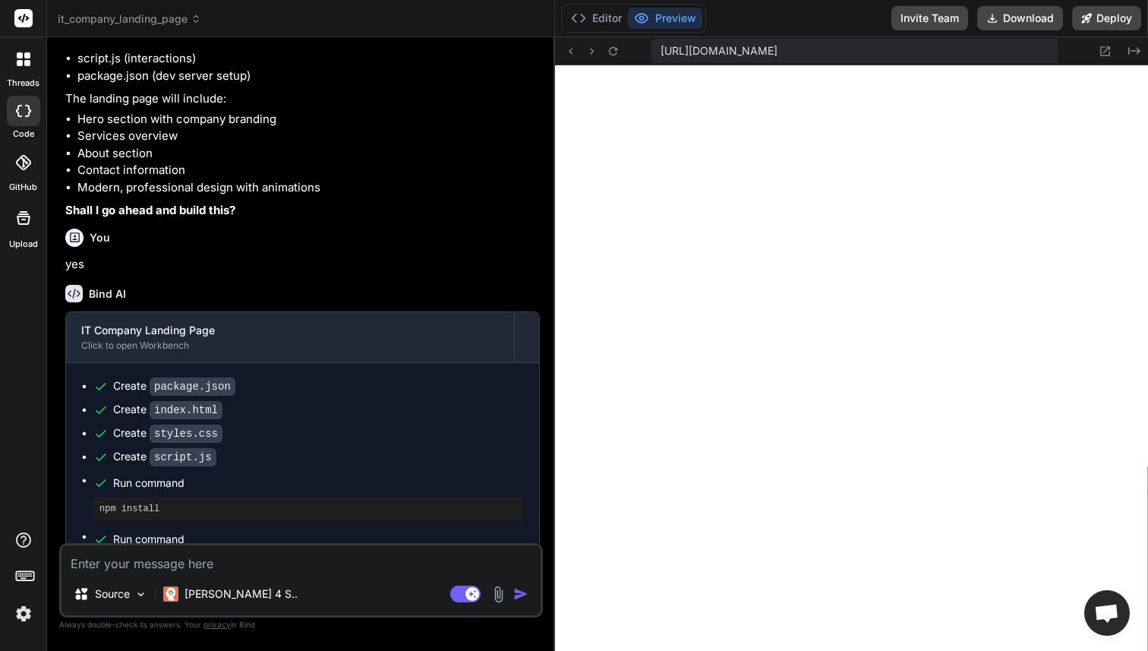
scroll to position [0, 90]
drag, startPoint x: 693, startPoint y: 324, endPoint x: 530, endPoint y: 324, distance: 163.2
click at [530, 324] on div "Bind AI Web Search Created with Pixso. Code Generator You create a basic landin…" at bounding box center [301, 344] width 508 height 614
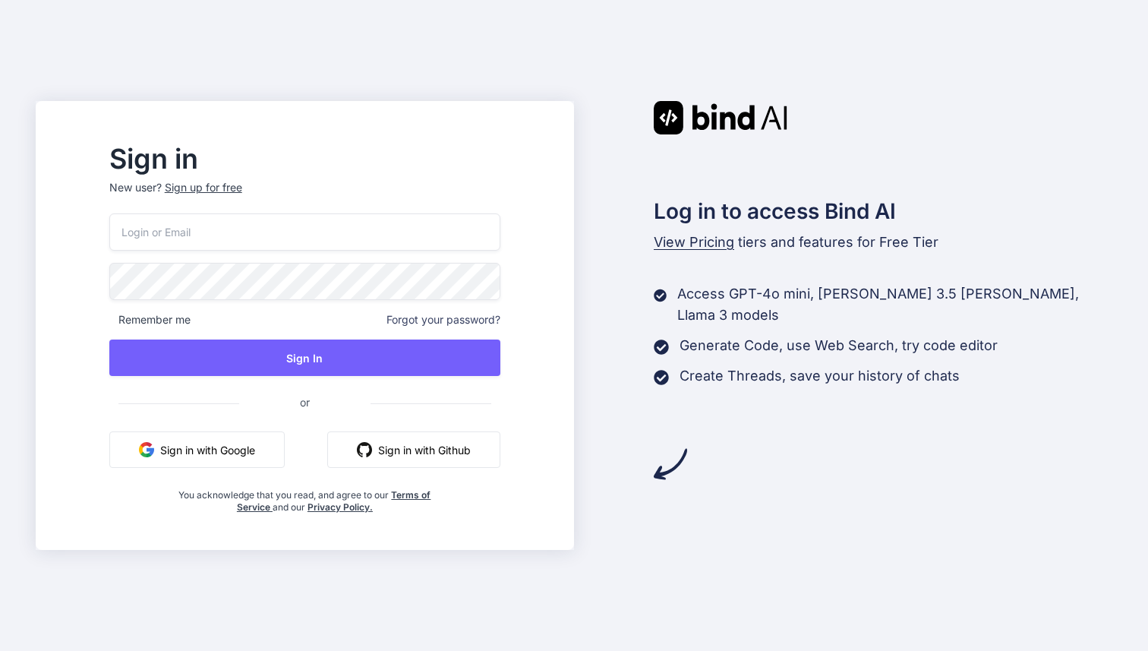
click at [246, 456] on button "Sign in with Google" at bounding box center [196, 449] width 175 height 36
